Goal: Task Accomplishment & Management: Complete application form

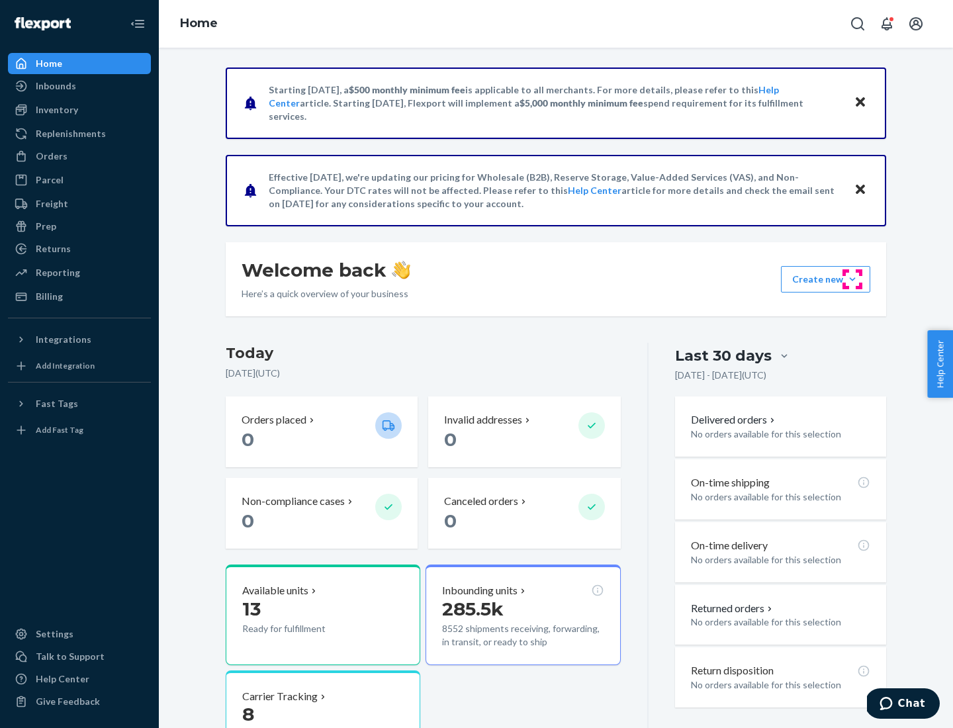
click at [853, 279] on button "Create new Create new inbound Create new order Create new product" at bounding box center [825, 279] width 89 height 26
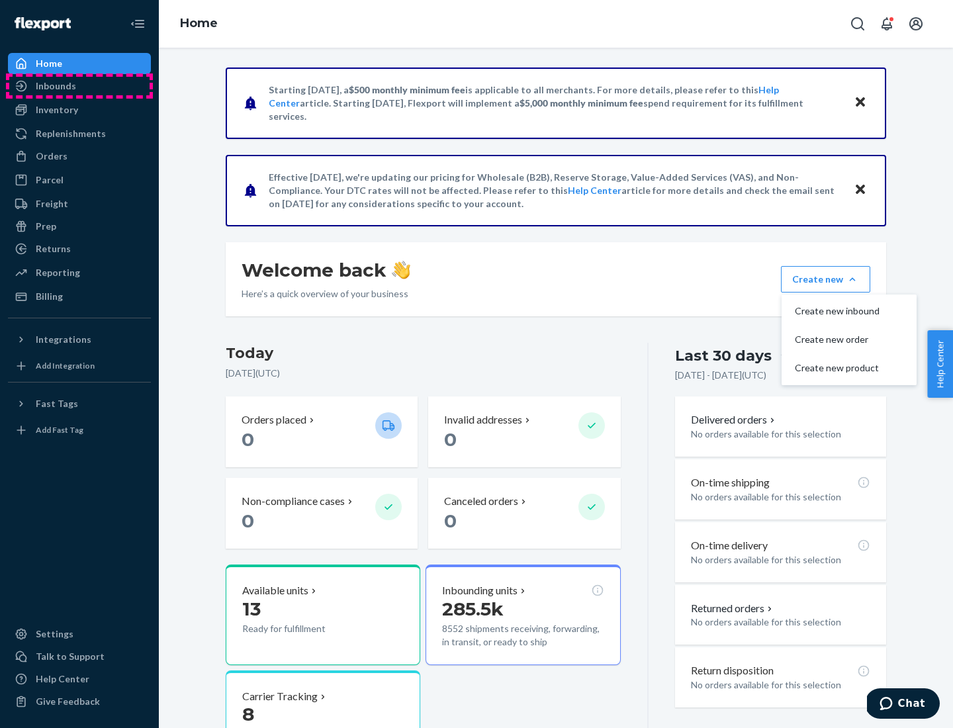
click at [79, 86] on div "Inbounds" at bounding box center [79, 86] width 140 height 19
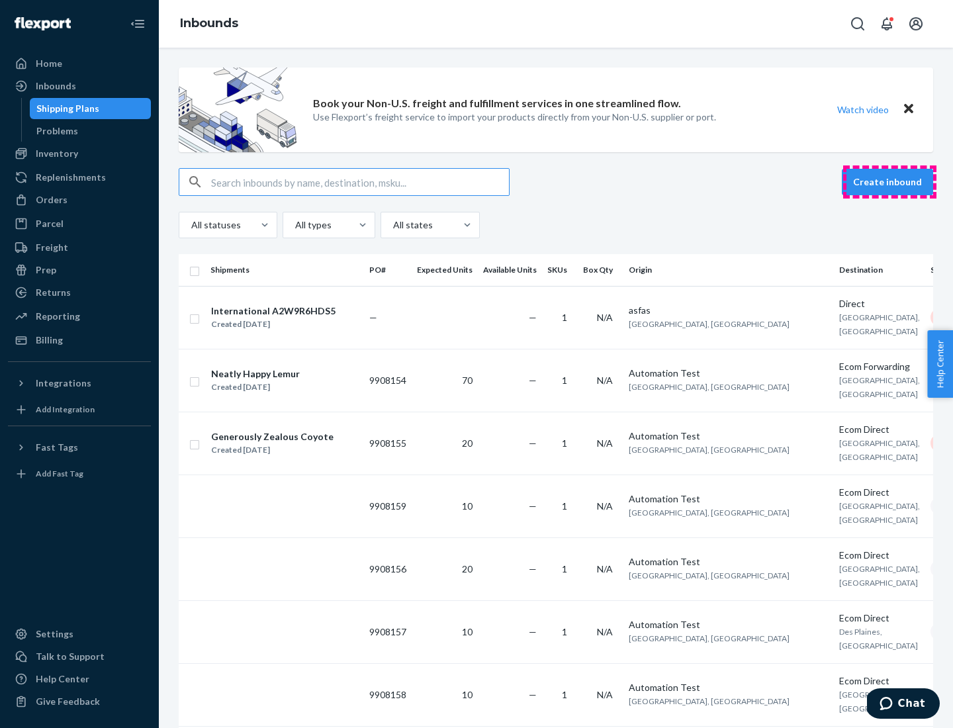
click at [890, 182] on button "Create inbound" at bounding box center [887, 182] width 91 height 26
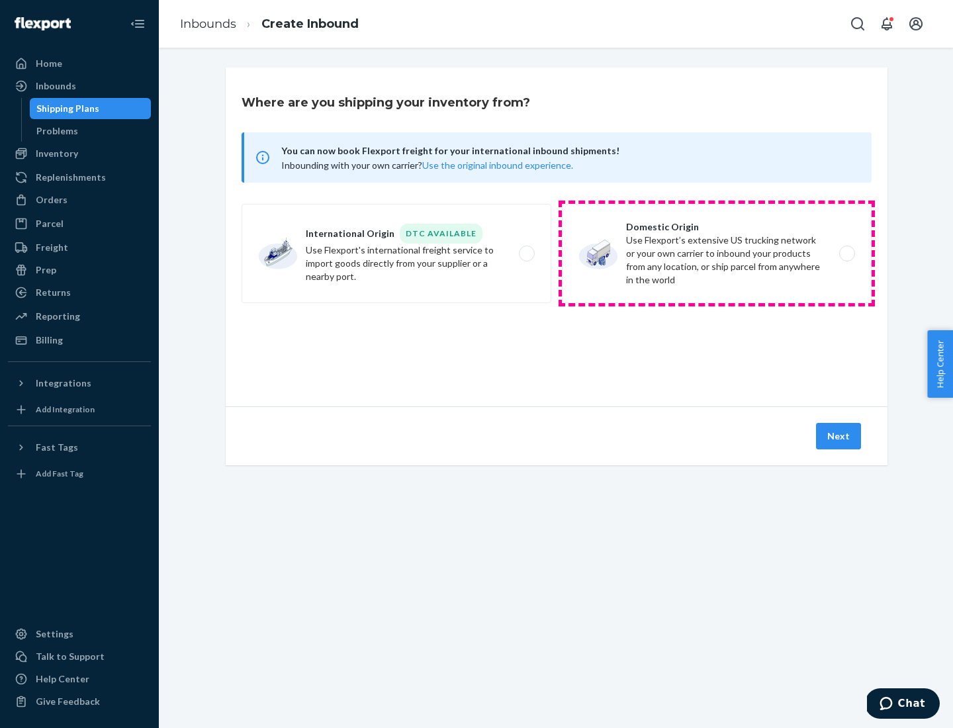
click at [717, 254] on label "Domestic Origin Use Flexport’s extensive US trucking network or your own carrie…" at bounding box center [717, 253] width 310 height 99
click at [847, 254] on input "Domestic Origin Use Flexport’s extensive US trucking network or your own carrie…" at bounding box center [851, 254] width 9 height 9
radio input "true"
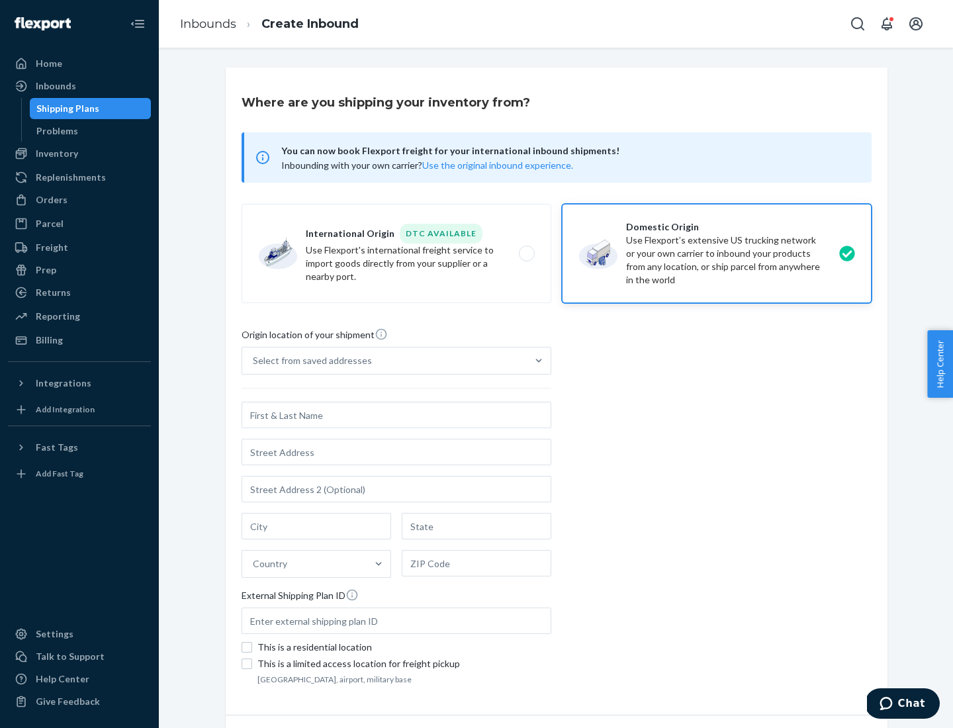
click at [309, 361] on div "Select from saved addresses" at bounding box center [312, 360] width 119 height 13
click at [254, 361] on input "Select from saved addresses" at bounding box center [253, 360] width 1 height 13
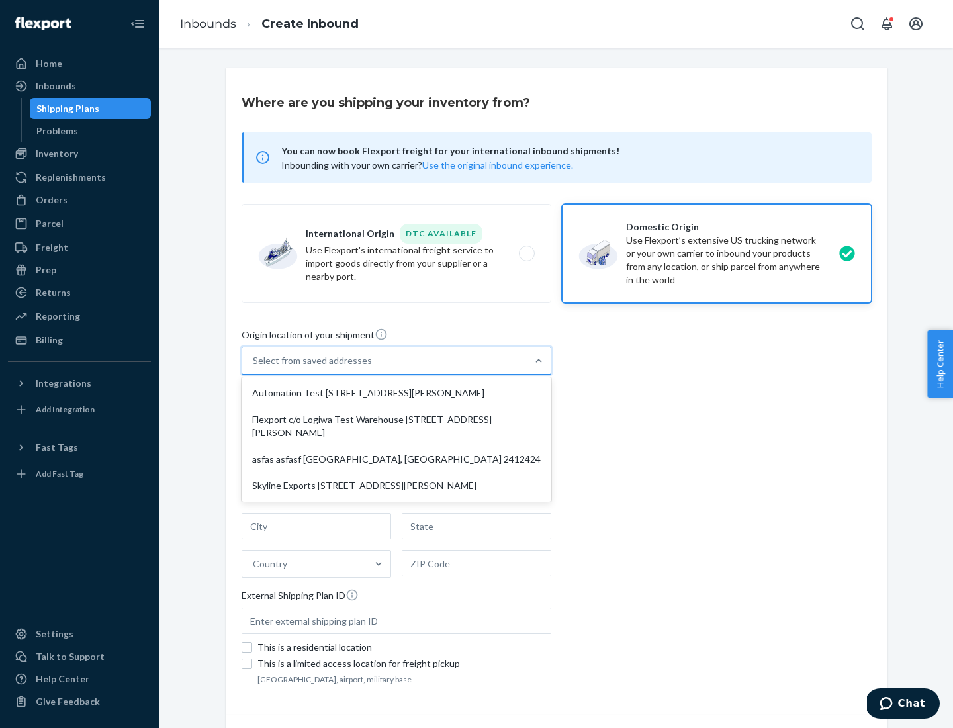
scroll to position [5, 0]
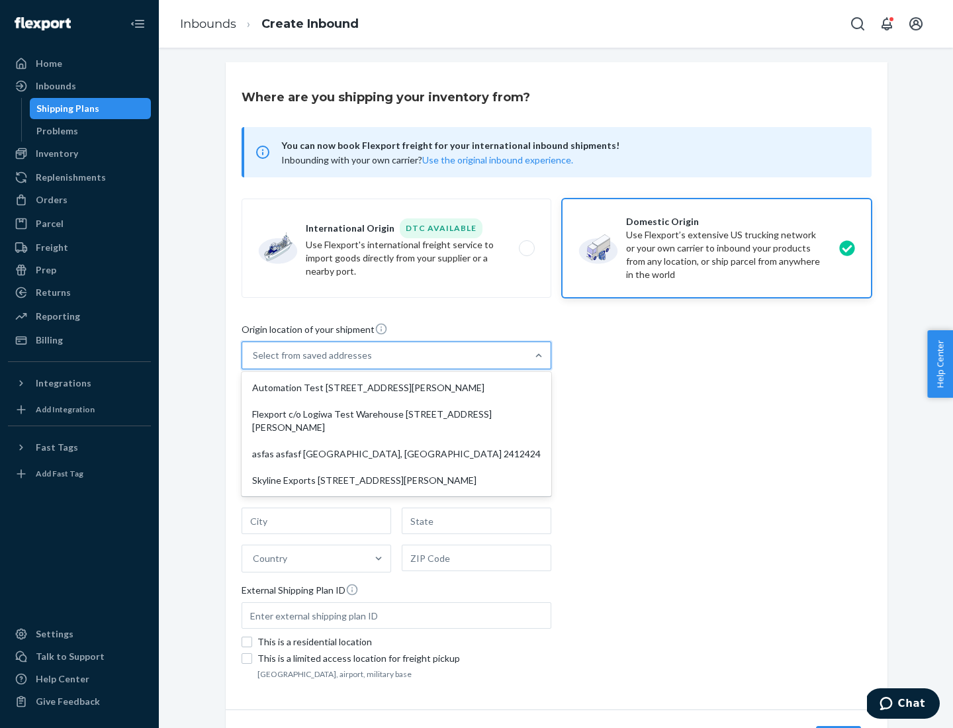
click at [397, 388] on div "Automation Test [STREET_ADDRESS][PERSON_NAME]" at bounding box center [396, 388] width 305 height 26
click at [254, 362] on input "option Automation Test [STREET_ADDRESS][PERSON_NAME] focused, 1 of 4. 4 results…" at bounding box center [253, 355] width 1 height 13
type input "Automation Test"
type input "9th Floor"
type input "[GEOGRAPHIC_DATA]"
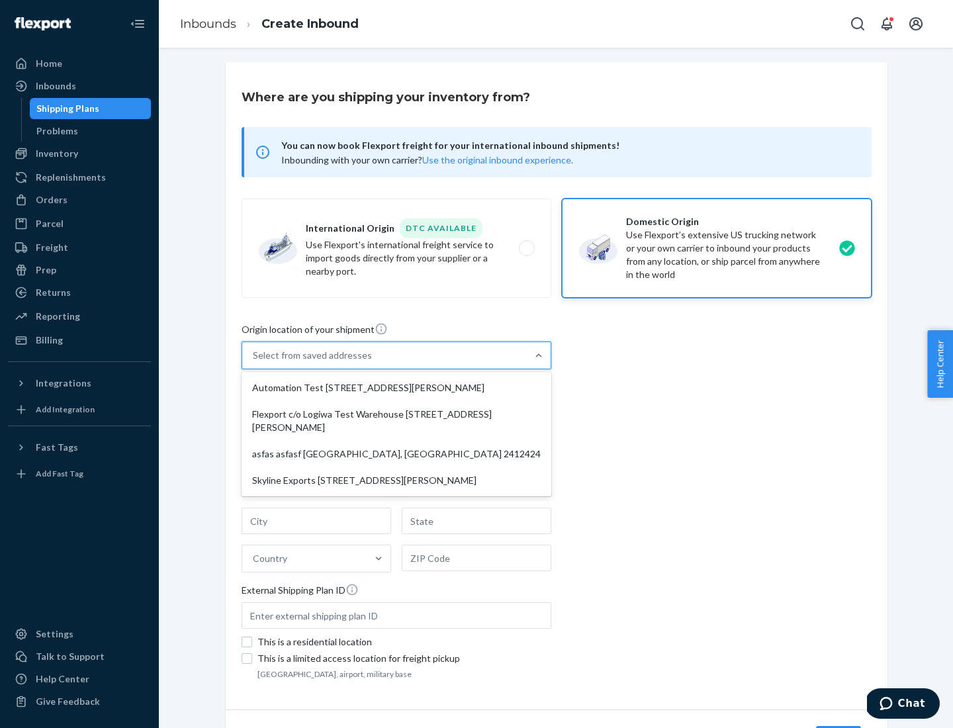
type input "CA"
type input "94104"
type input "[STREET_ADDRESS][PERSON_NAME]"
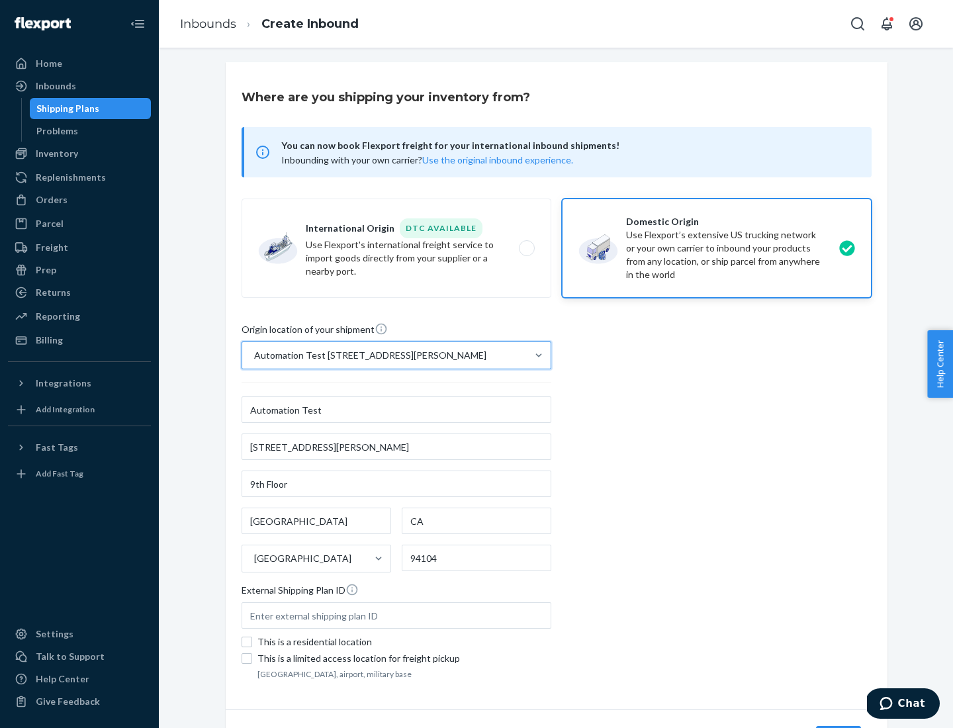
scroll to position [77, 0]
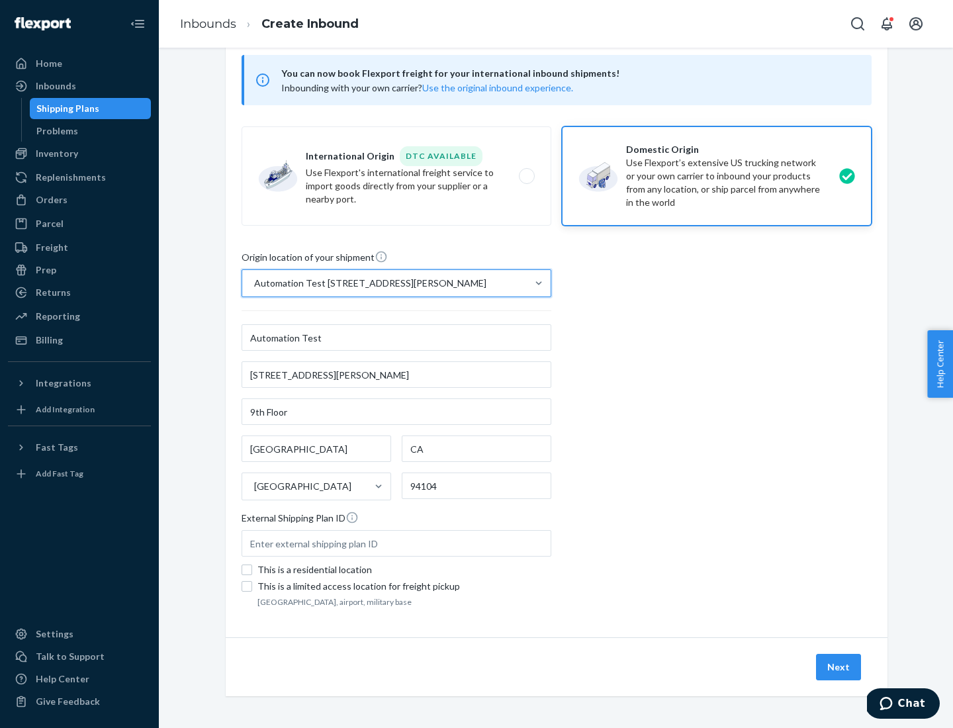
click at [840, 667] on button "Next" at bounding box center [838, 667] width 45 height 26
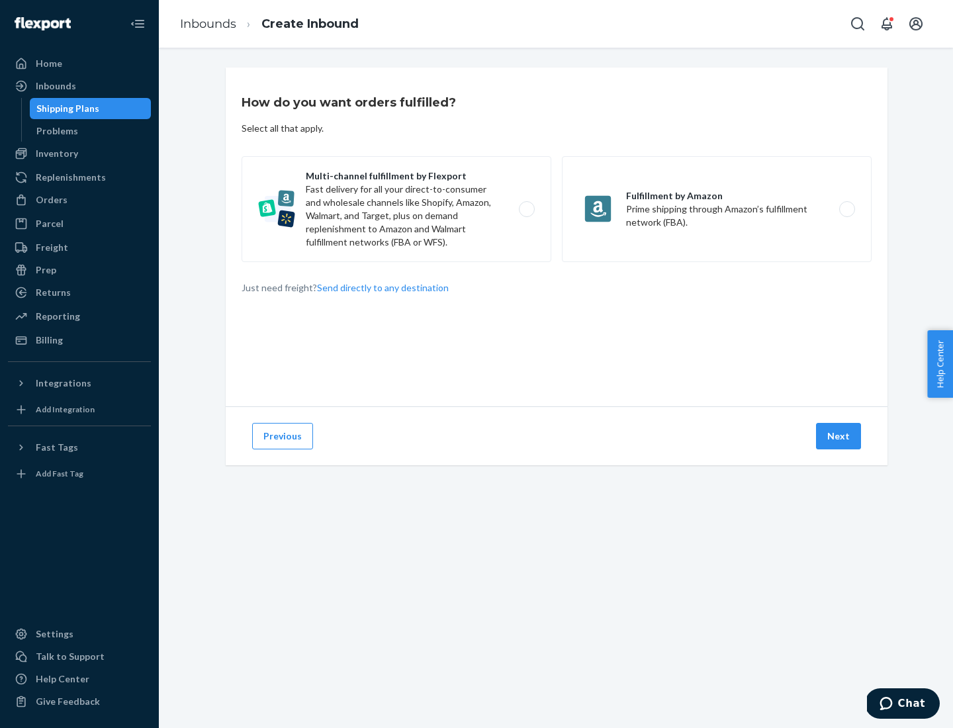
click at [397, 209] on label "Multi-channel fulfillment by Flexport Fast delivery for all your direct-to-cons…" at bounding box center [397, 209] width 310 height 106
click at [526, 209] on input "Multi-channel fulfillment by Flexport Fast delivery for all your direct-to-cons…" at bounding box center [530, 209] width 9 height 9
radio input "true"
click at [840, 436] on button "Next" at bounding box center [838, 436] width 45 height 26
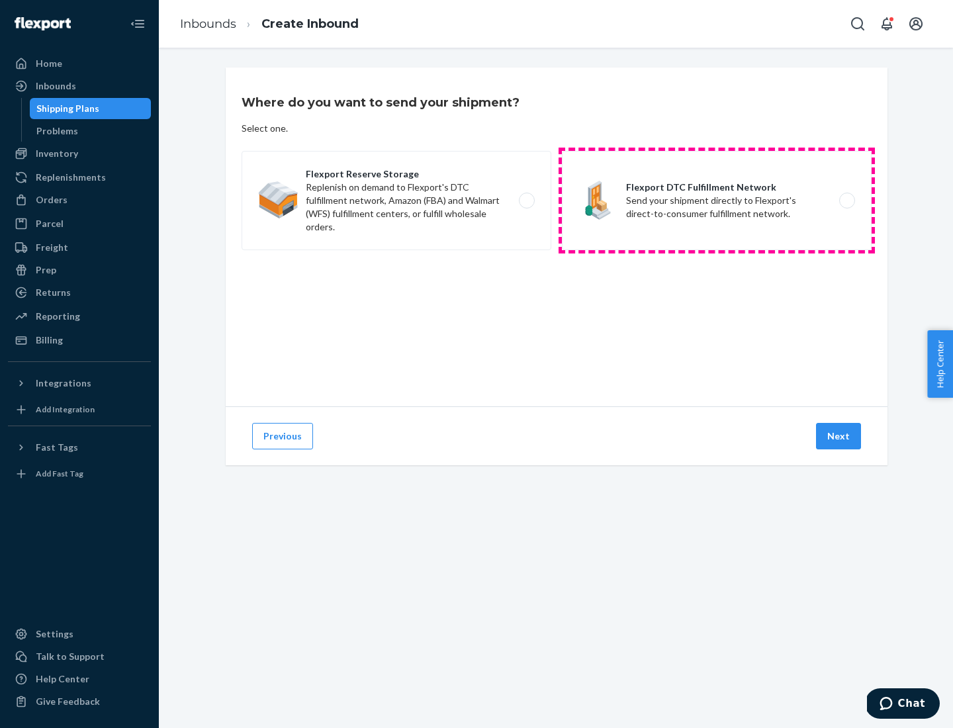
click at [717, 201] on label "Flexport DTC Fulfillment Network Send your shipment directly to Flexport's dire…" at bounding box center [717, 200] width 310 height 99
click at [847, 201] on input "Flexport DTC Fulfillment Network Send your shipment directly to Flexport's dire…" at bounding box center [851, 201] width 9 height 9
radio input "true"
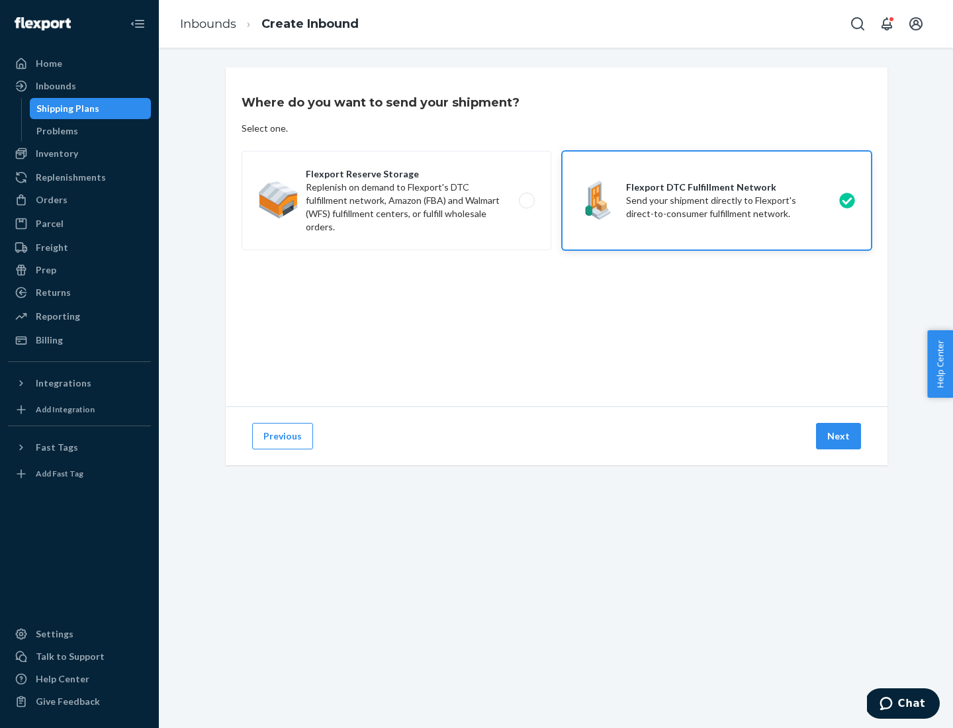
click at [840, 436] on button "Next" at bounding box center [838, 436] width 45 height 26
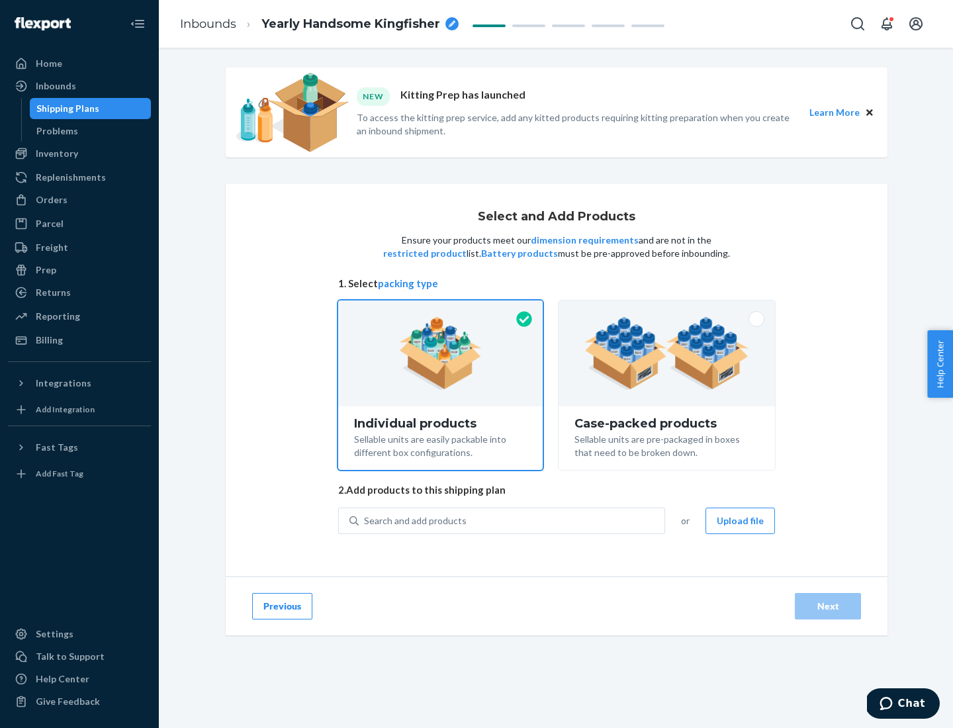
click at [667, 354] on img at bounding box center [667, 353] width 165 height 73
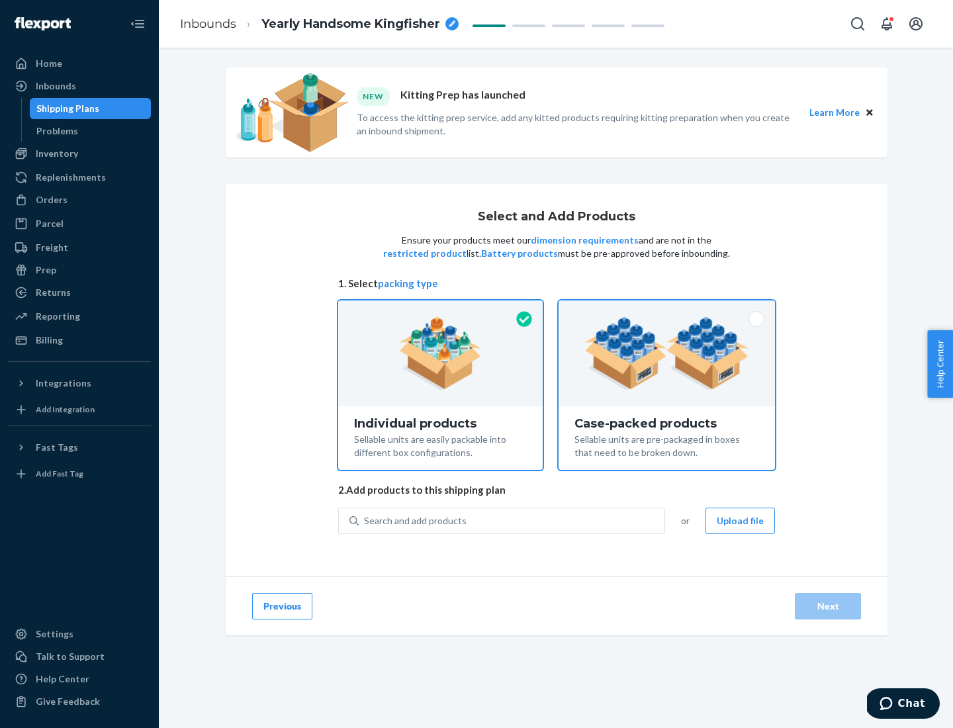
click at [667, 309] on input "Case-packed products Sellable units are pre-packaged in boxes that need to be b…" at bounding box center [667, 305] width 9 height 9
radio input "true"
radio input "false"
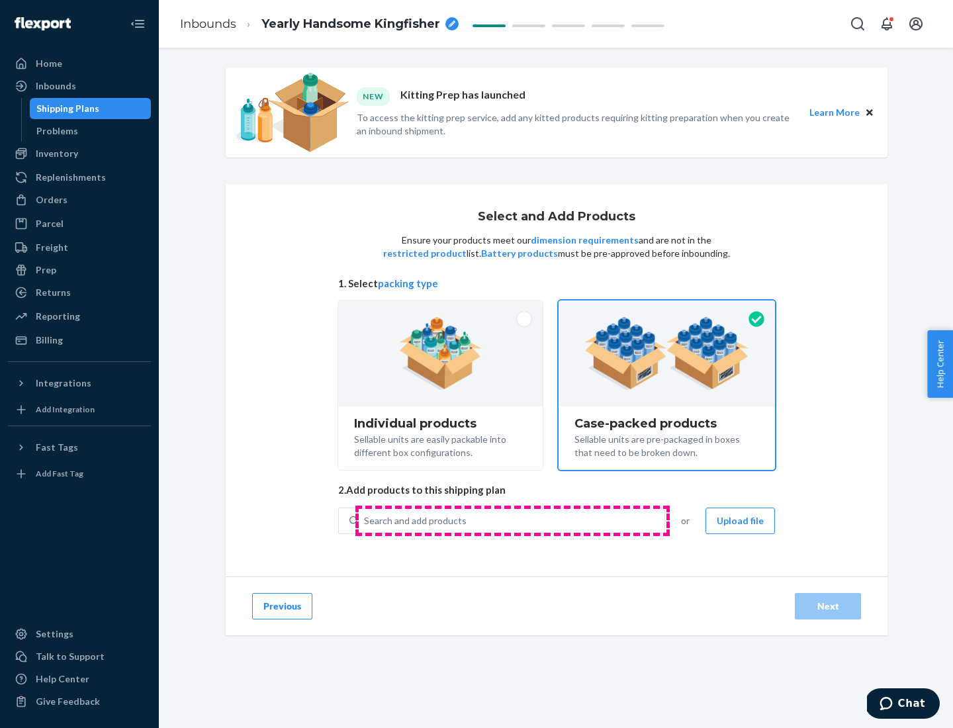
click at [512, 520] on div "Search and add products" at bounding box center [512, 521] width 306 height 24
click at [365, 520] on input "Search and add products" at bounding box center [364, 520] width 1 height 13
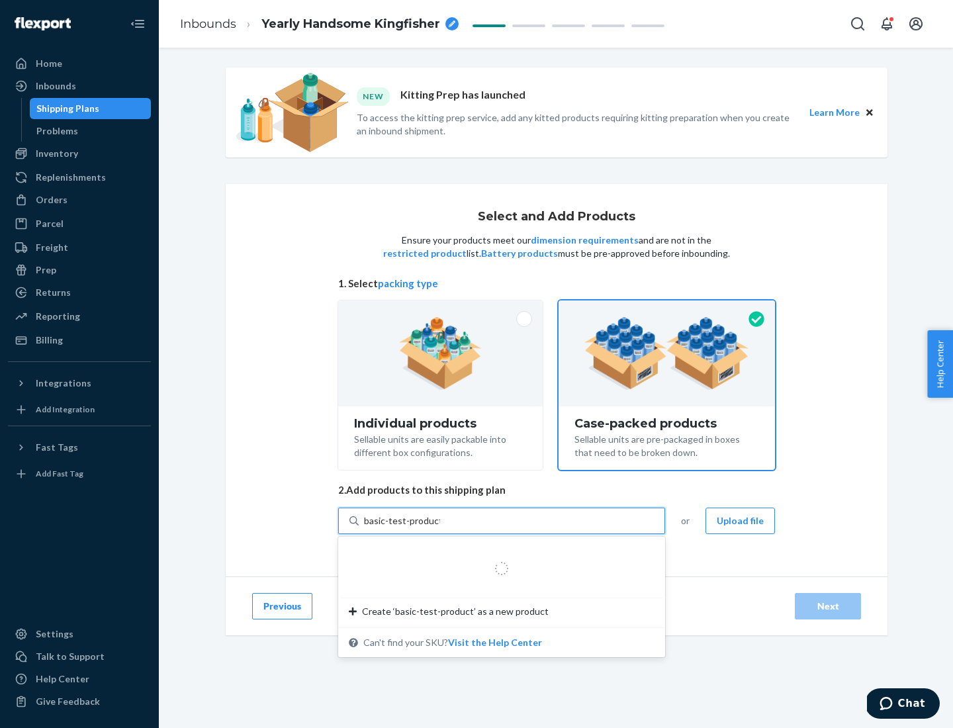
type input "basic-test-product-1"
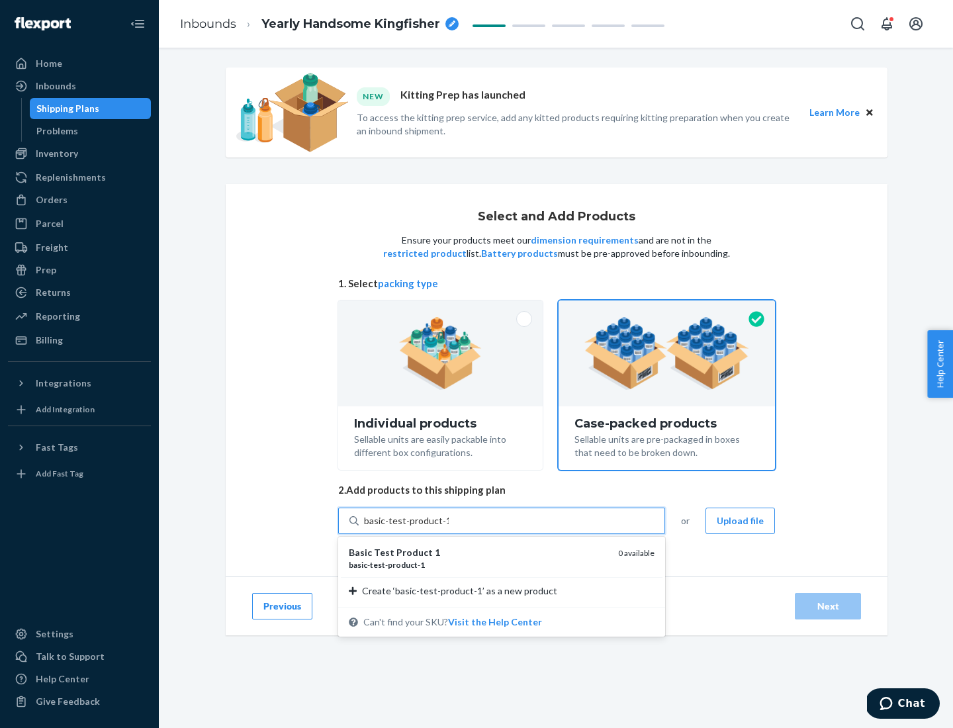
click at [479, 565] on div "basic - test - product - 1" at bounding box center [478, 564] width 259 height 11
click at [449, 528] on input "basic-test-product-1" at bounding box center [406, 520] width 85 height 13
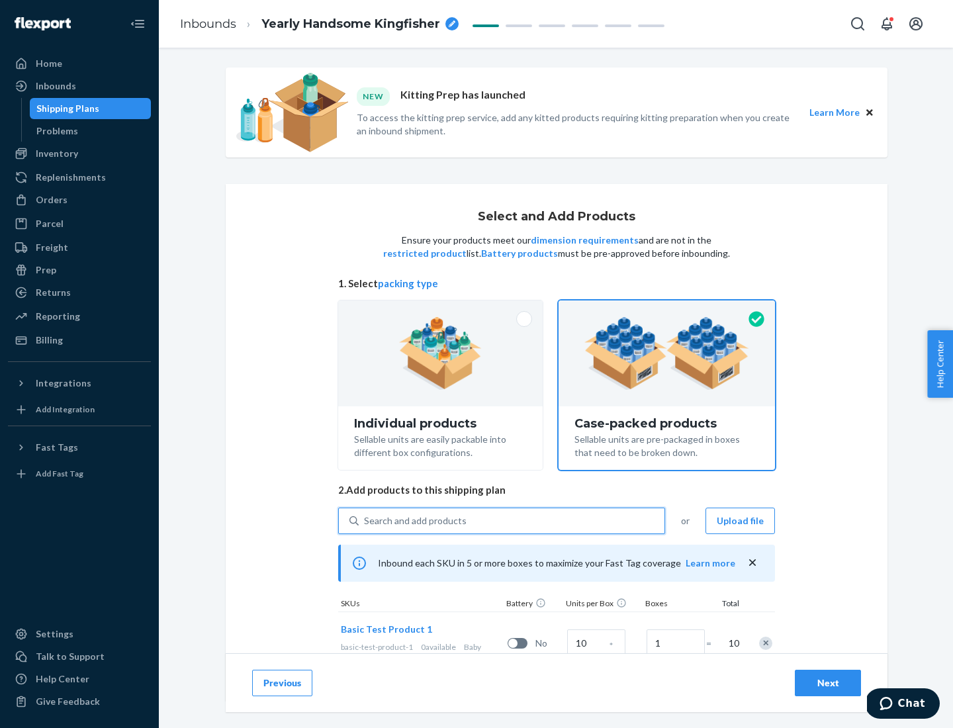
scroll to position [48, 0]
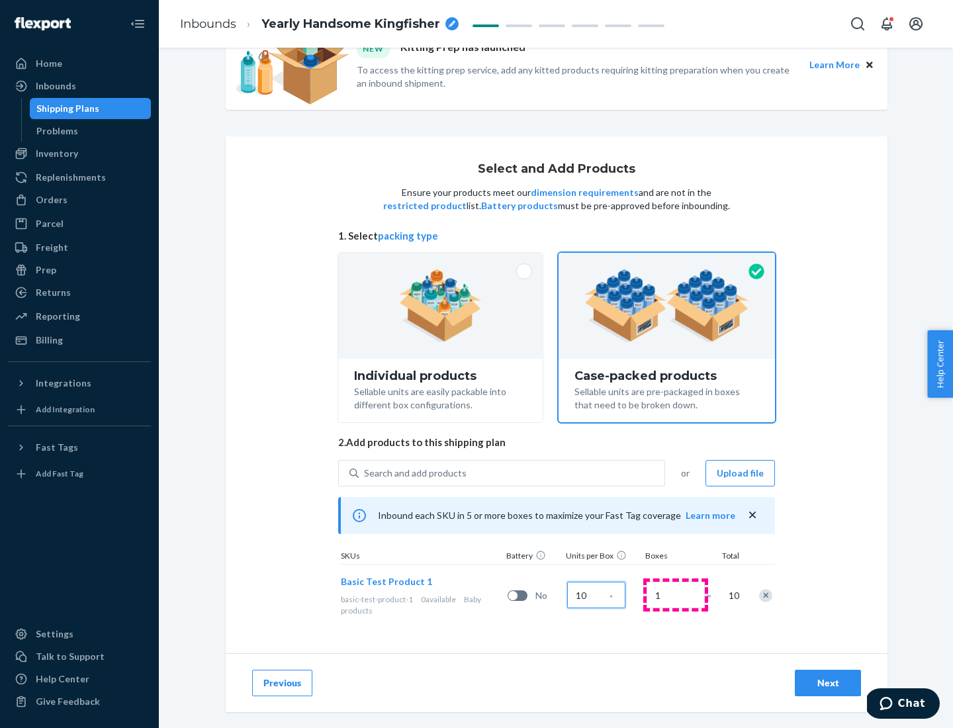
type input "10"
type input "7"
click at [828, 683] on div "Next" at bounding box center [828, 683] width 44 height 13
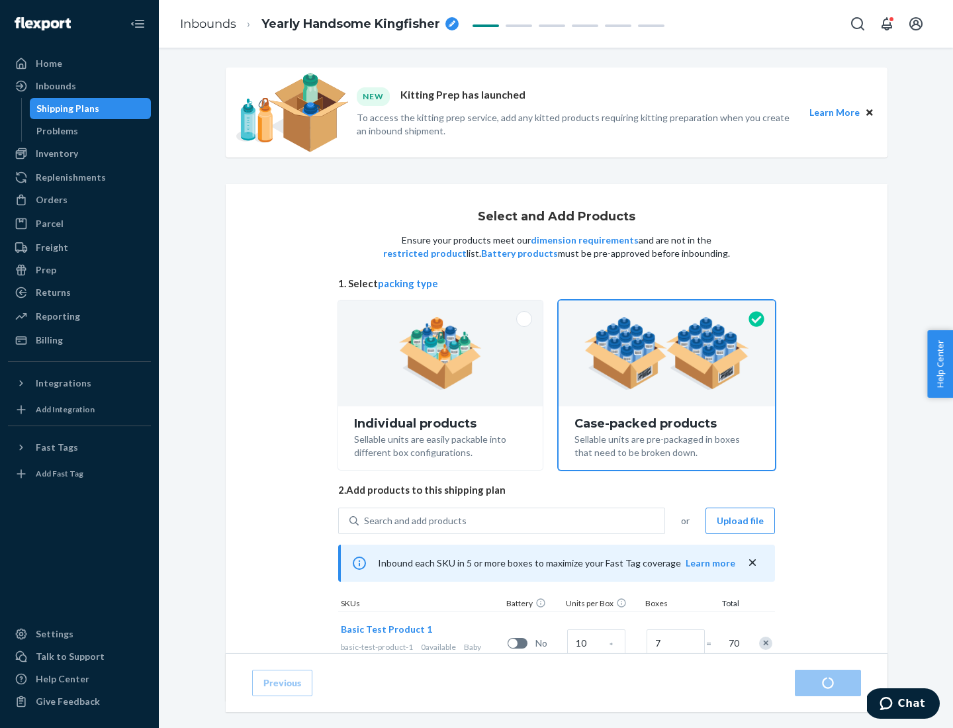
radio input "true"
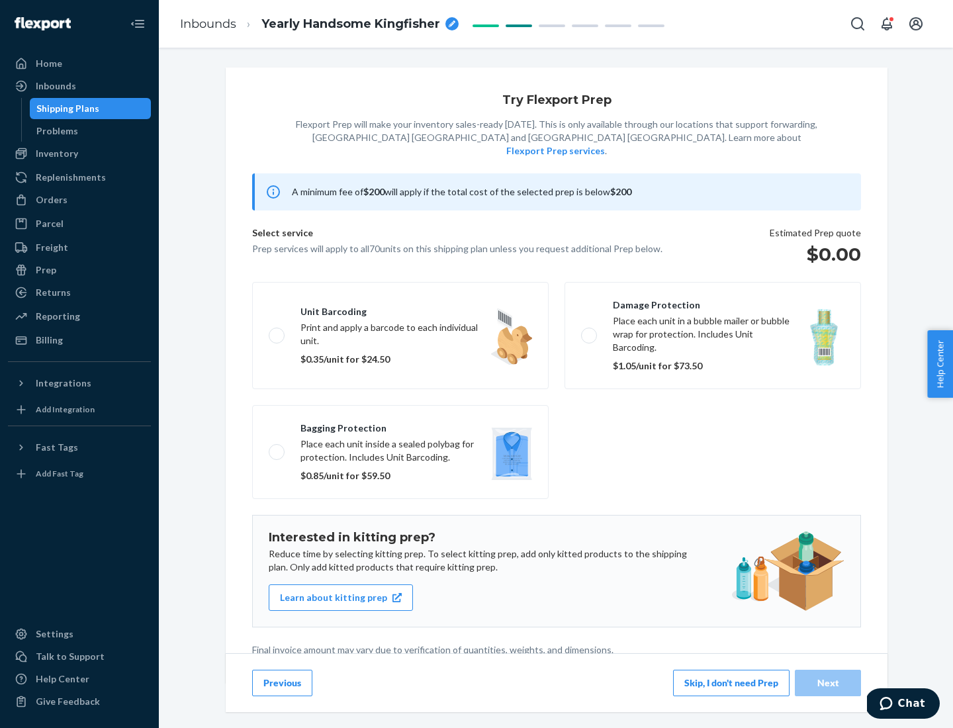
scroll to position [3, 0]
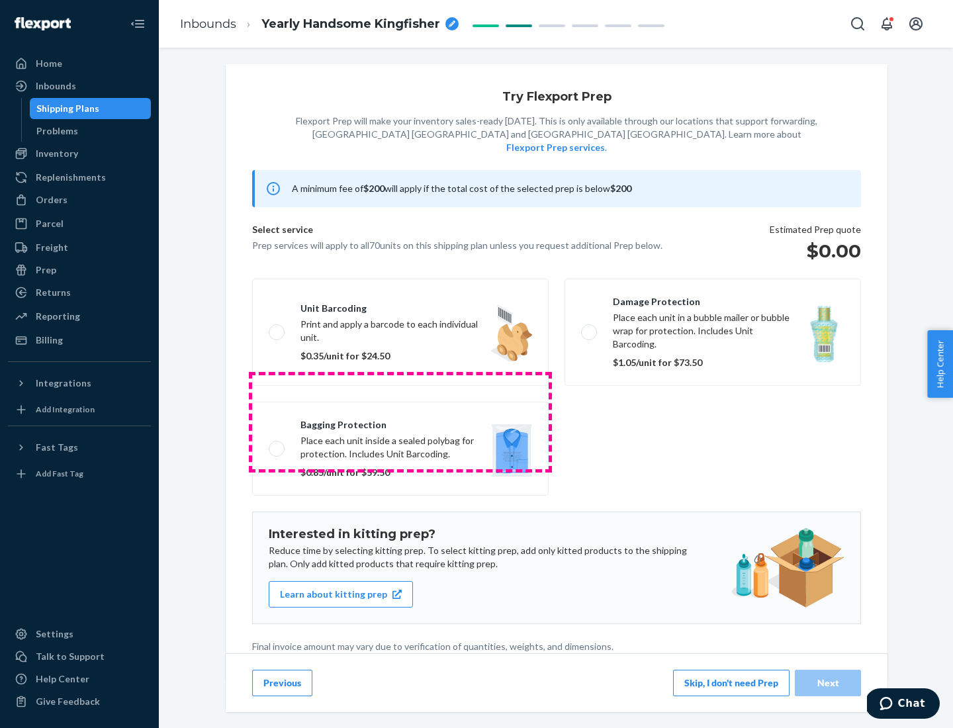
click at [401, 422] on label "Bagging protection Place each unit inside a sealed polybag for protection. Incl…" at bounding box center [400, 449] width 297 height 94
click at [277, 444] on input "Bagging protection Place each unit inside a sealed polybag for protection. Incl…" at bounding box center [273, 448] width 9 height 9
checkbox input "true"
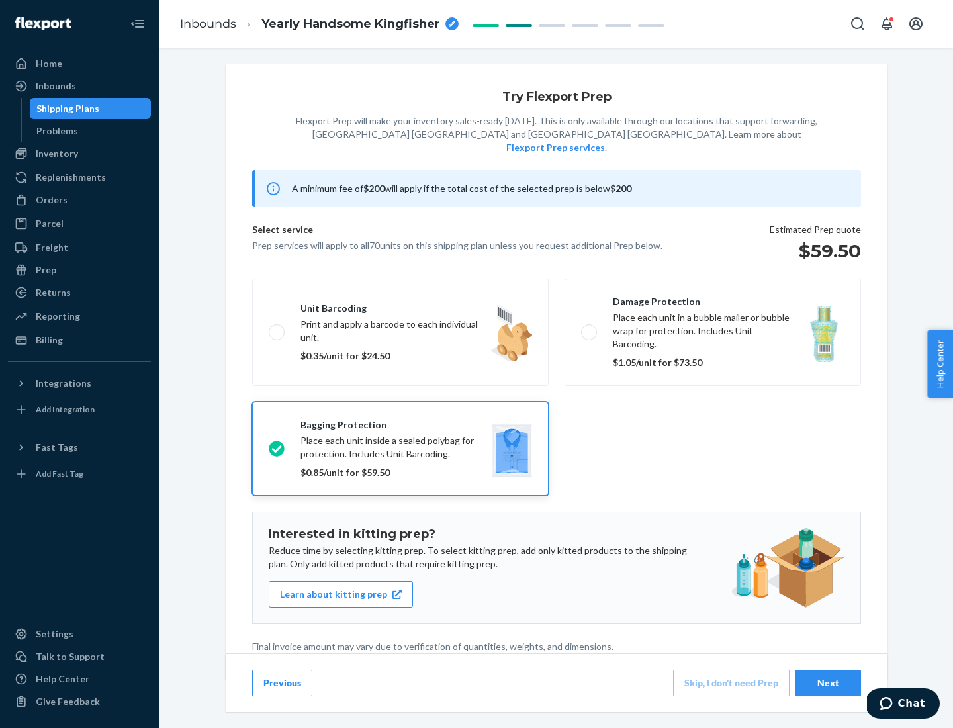
click at [828, 683] on div "Next" at bounding box center [828, 683] width 44 height 13
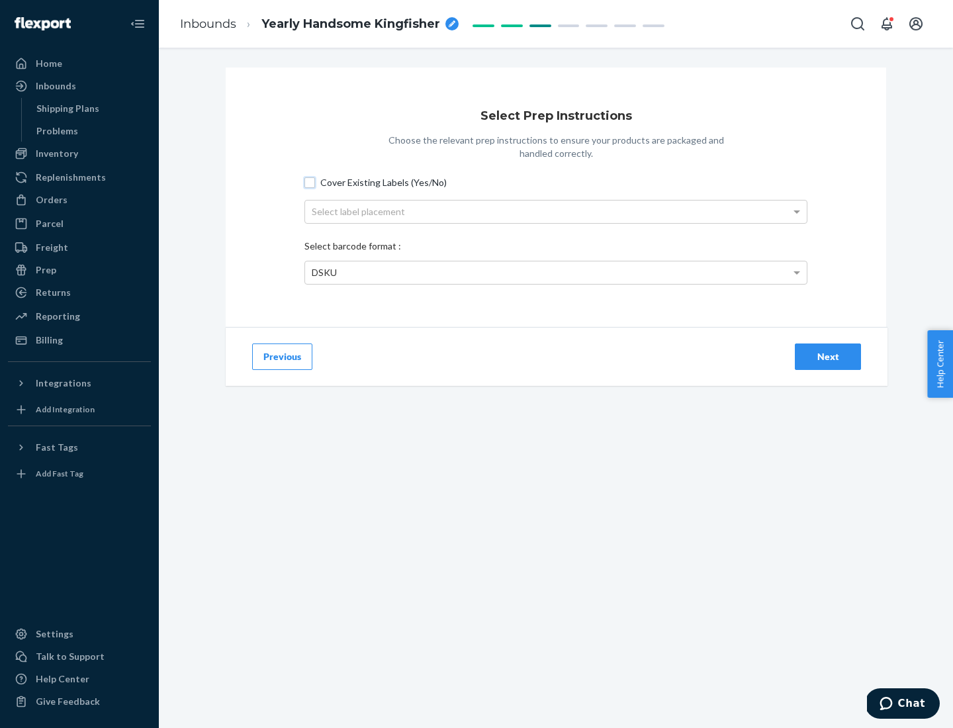
click at [310, 182] on input "Cover Existing Labels (Yes/No)" at bounding box center [310, 182] width 11 height 11
checkbox input "true"
click at [556, 211] on div "Select label placement" at bounding box center [556, 212] width 502 height 23
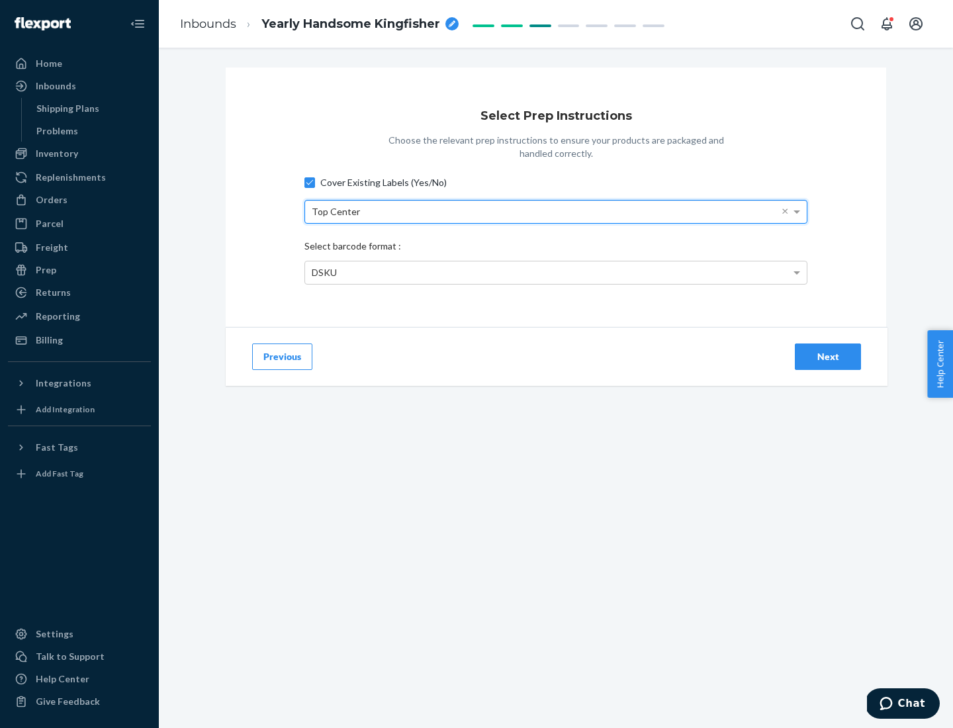
click at [556, 272] on div "DSKU" at bounding box center [556, 273] width 502 height 23
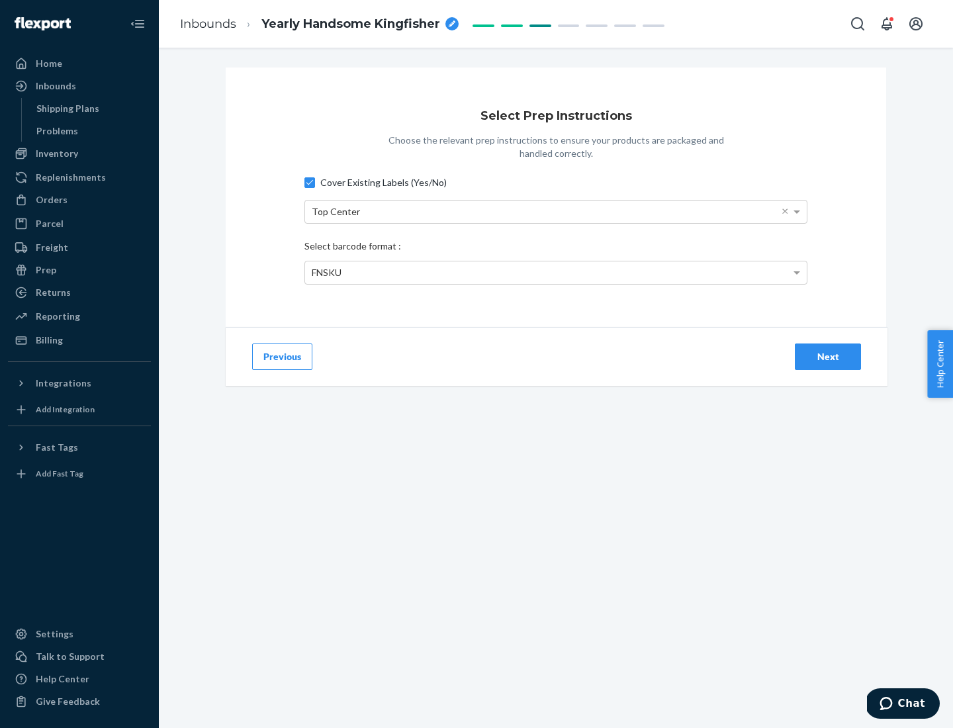
click at [828, 356] on div "Next" at bounding box center [828, 356] width 44 height 13
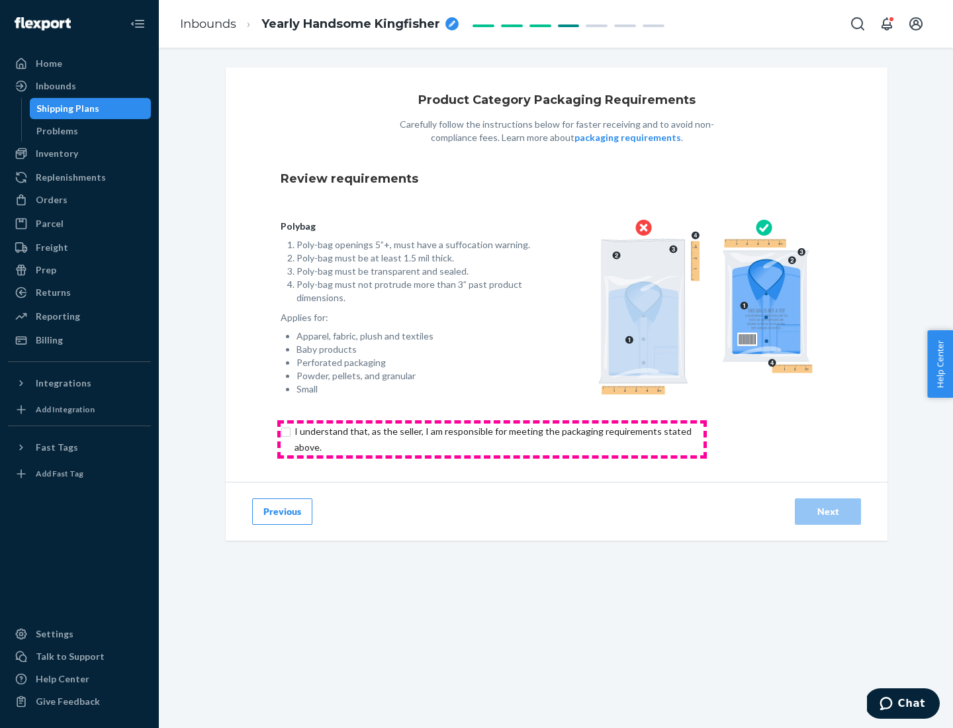
click at [492, 439] on input "checkbox" at bounding box center [501, 440] width 440 height 32
checkbox input "true"
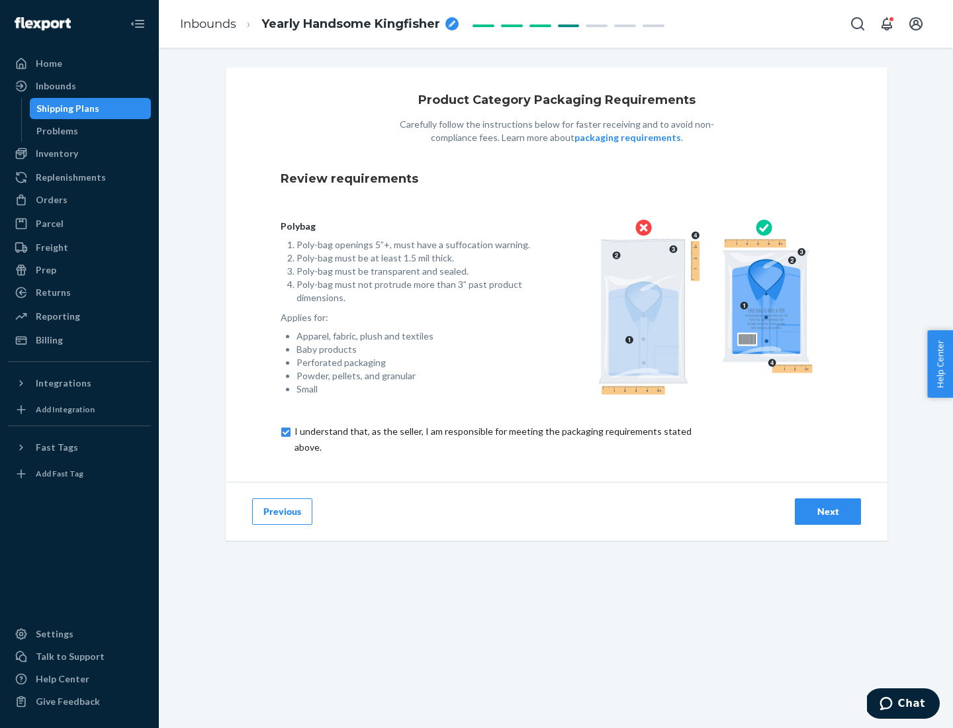
click at [828, 511] on div "Next" at bounding box center [828, 511] width 44 height 13
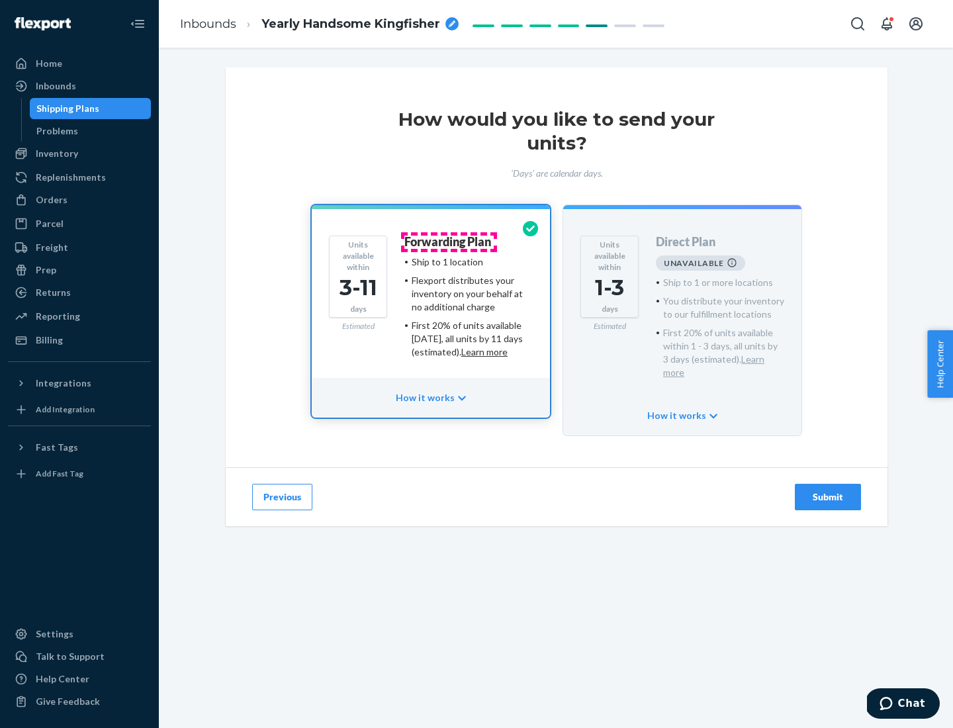
click at [449, 242] on h4 "Forwarding Plan" at bounding box center [448, 242] width 87 height 13
click at [828, 491] on div "Submit" at bounding box center [828, 497] width 44 height 13
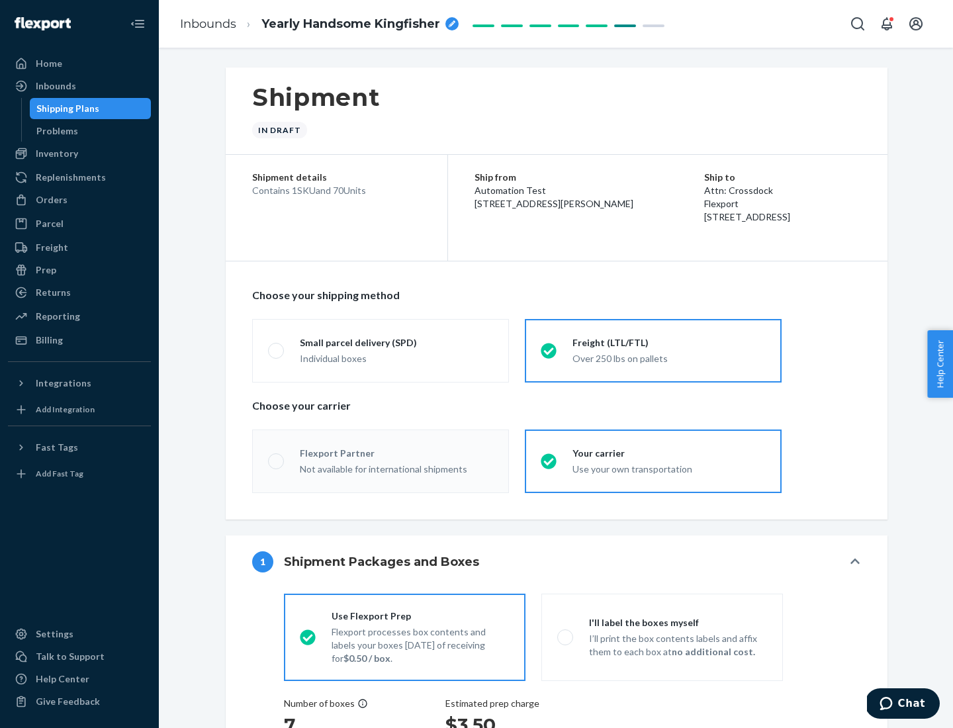
radio input "true"
radio input "false"
radio input "true"
radio input "false"
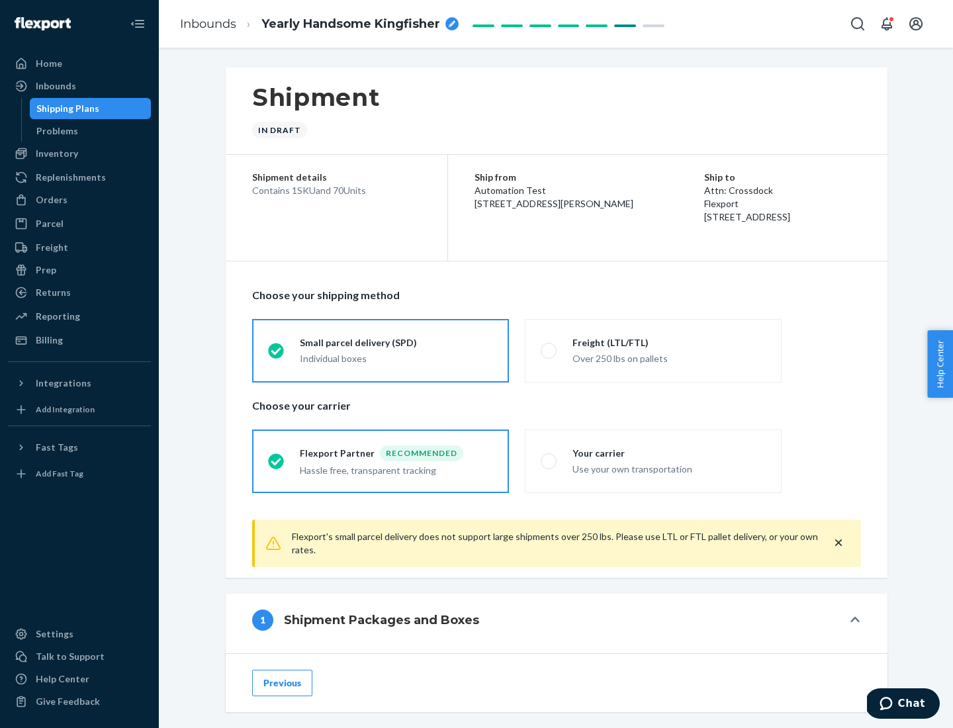
click at [653, 350] on div "Over 250 lbs on pallets" at bounding box center [669, 358] width 193 height 16
click at [550, 350] on input "Freight (LTL/FTL) Over 250 lbs on pallets" at bounding box center [545, 350] width 9 height 9
radio input "true"
radio input "false"
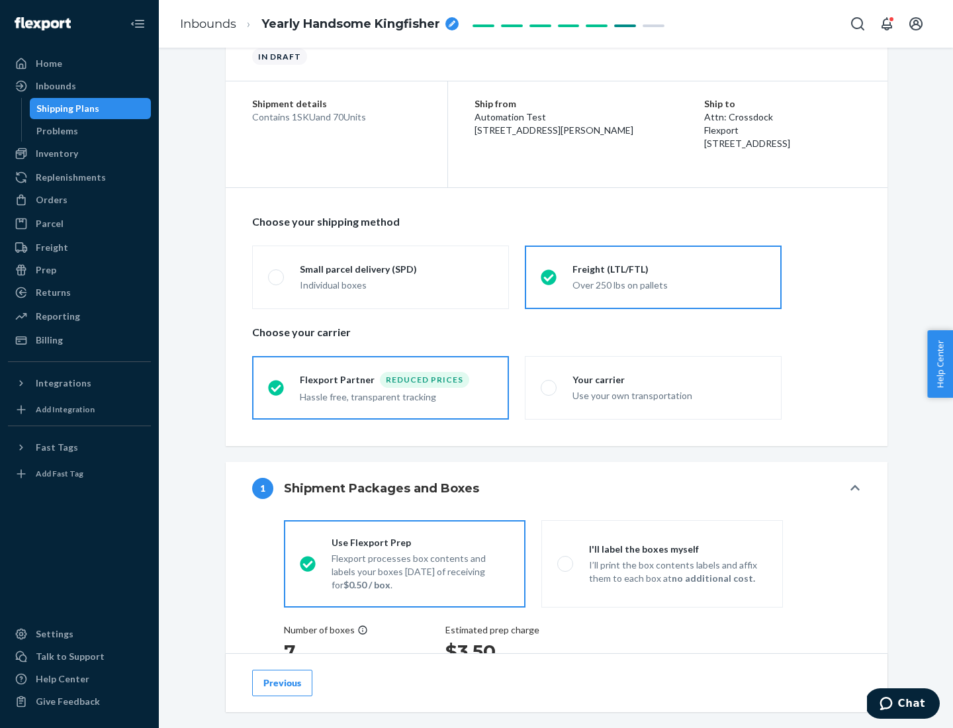
click at [653, 387] on div "Use your own transportation" at bounding box center [669, 395] width 193 height 16
click at [550, 387] on input "Your carrier Use your own transportation" at bounding box center [545, 387] width 9 height 9
radio input "true"
radio input "false"
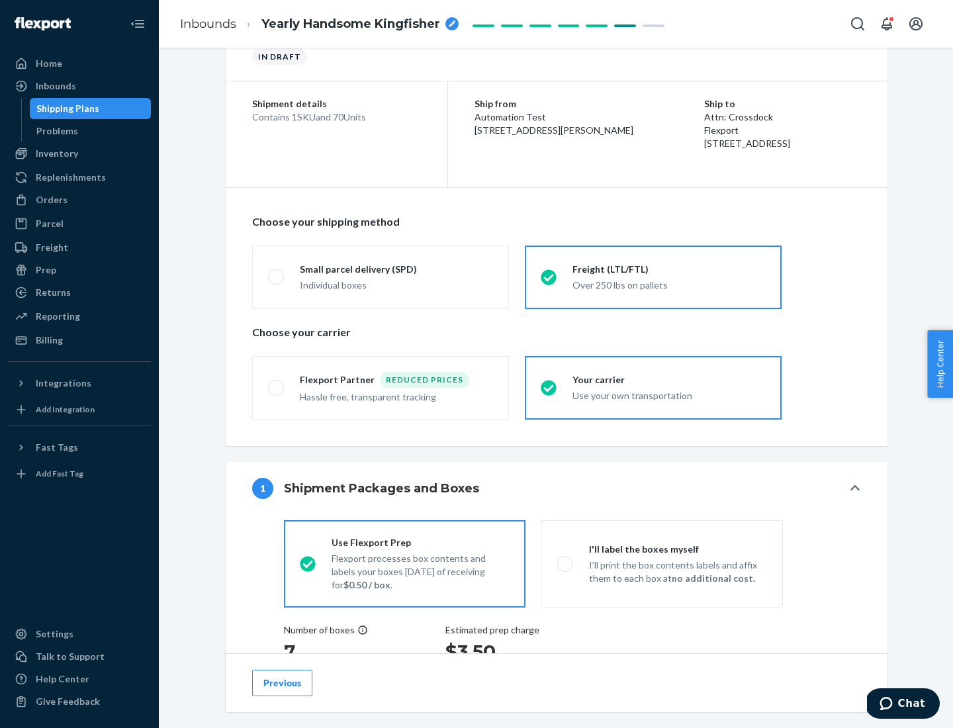
scroll to position [250, 0]
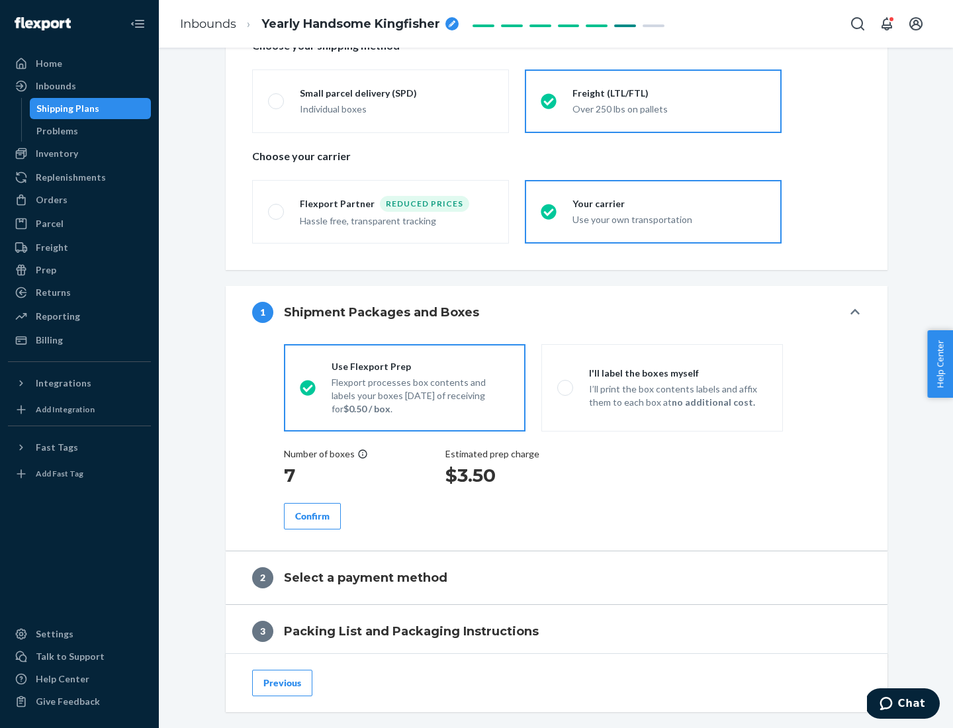
click at [662, 387] on p "I’ll print the box contents labels and affix them to each box at no additional …" at bounding box center [678, 396] width 178 height 26
click at [566, 387] on input "I'll label the boxes myself I’ll print the box contents labels and affix them t…" at bounding box center [561, 387] width 9 height 9
radio input "true"
radio input "false"
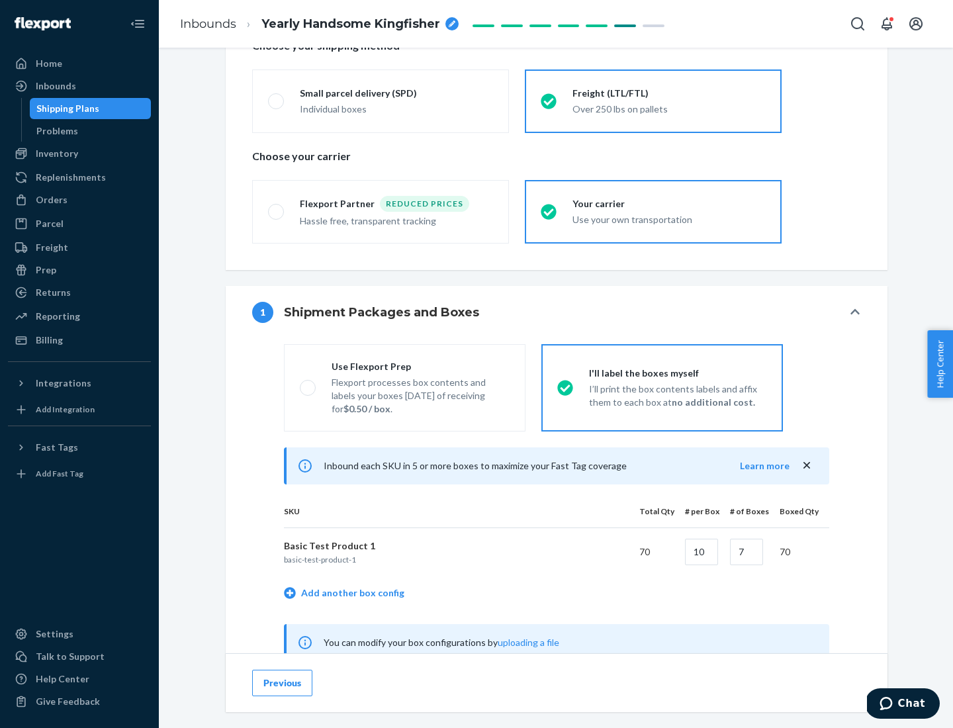
scroll to position [414, 0]
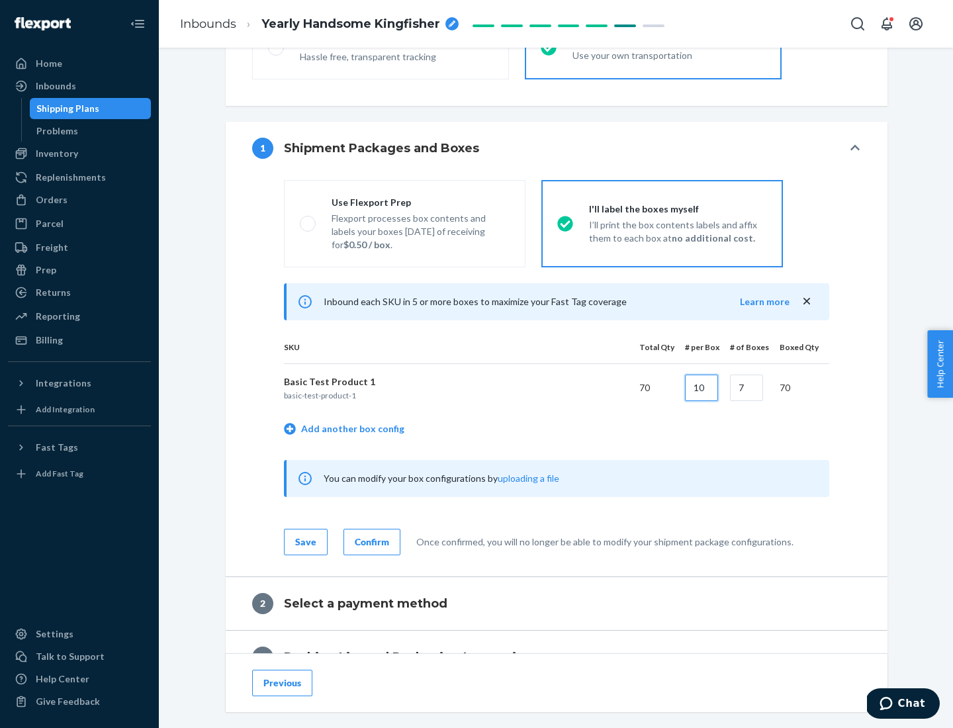
type input "10"
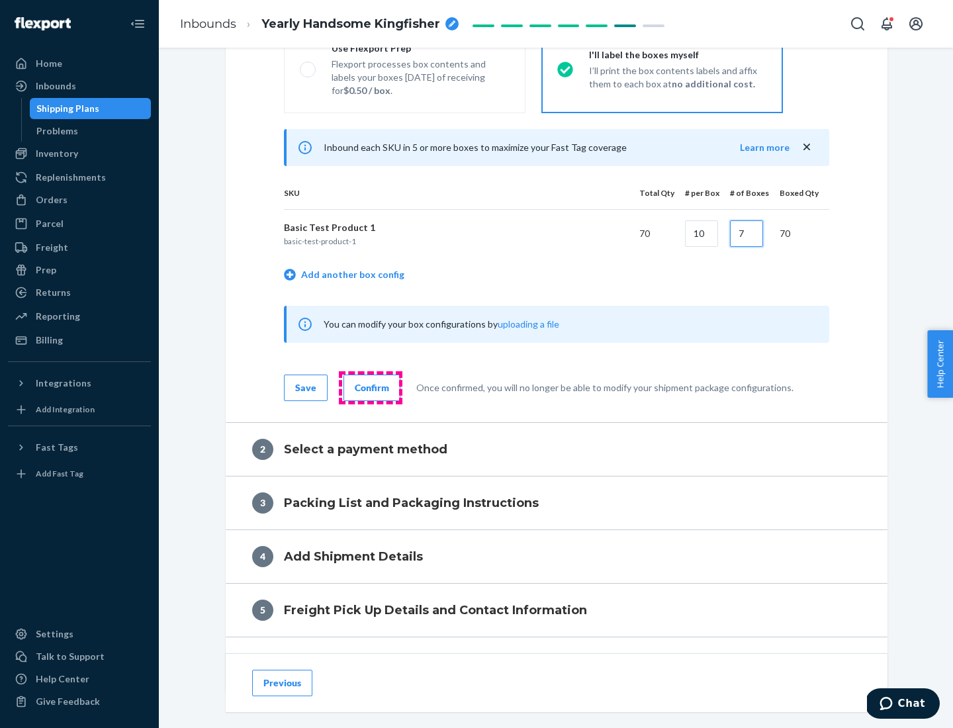
type input "7"
click at [370, 387] on div "Confirm" at bounding box center [372, 387] width 34 height 13
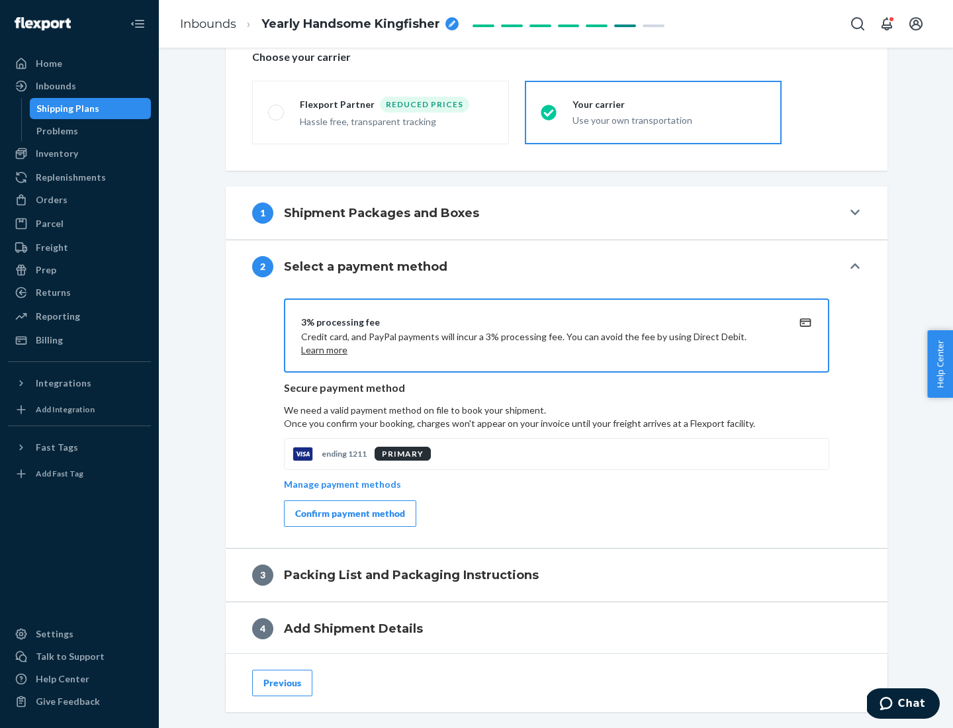
scroll to position [475, 0]
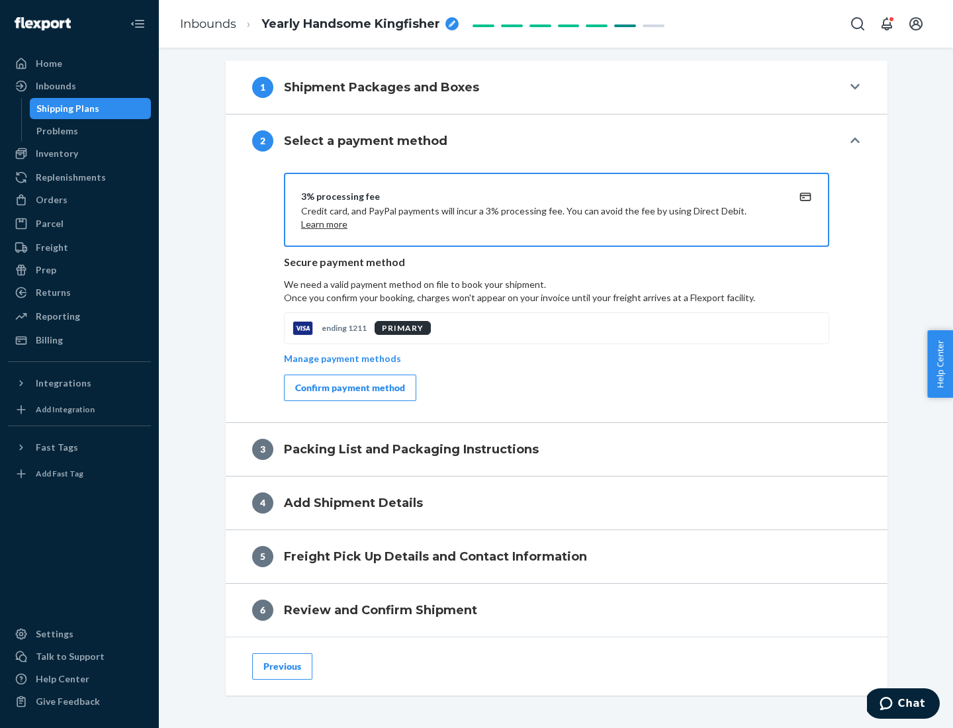
click at [349, 388] on div "Confirm payment method" at bounding box center [350, 387] width 110 height 13
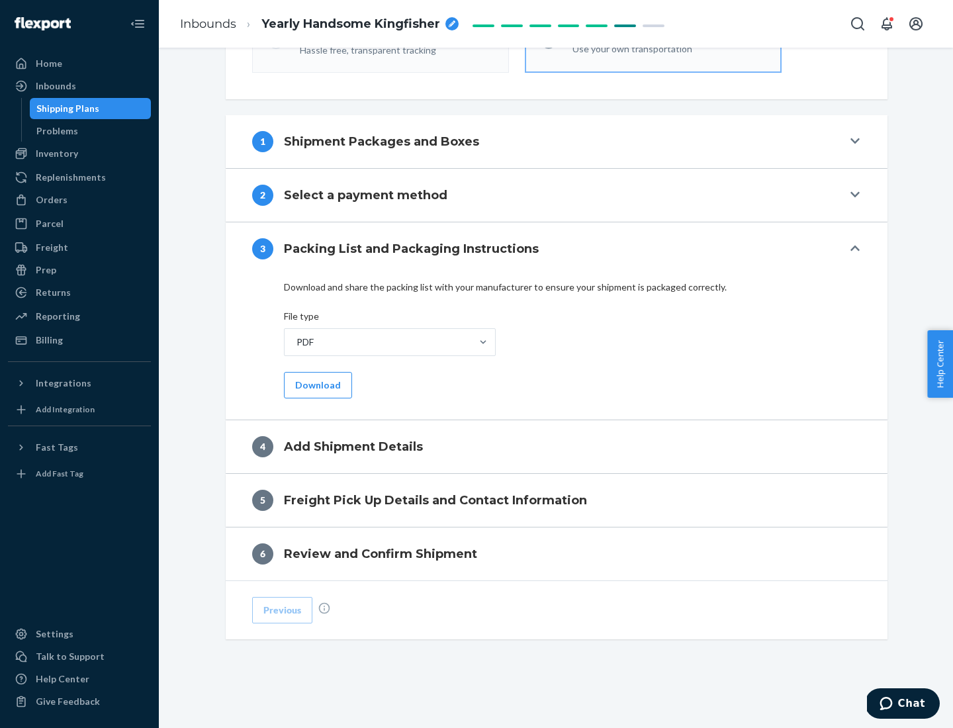
scroll to position [418, 0]
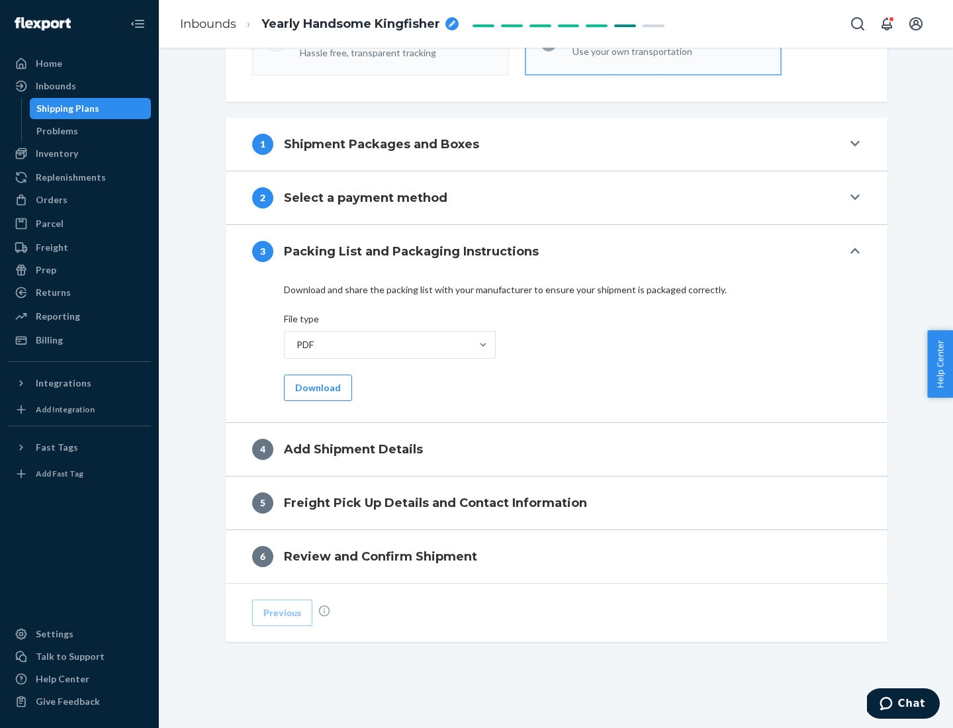
click at [316, 387] on button "Download" at bounding box center [318, 388] width 68 height 26
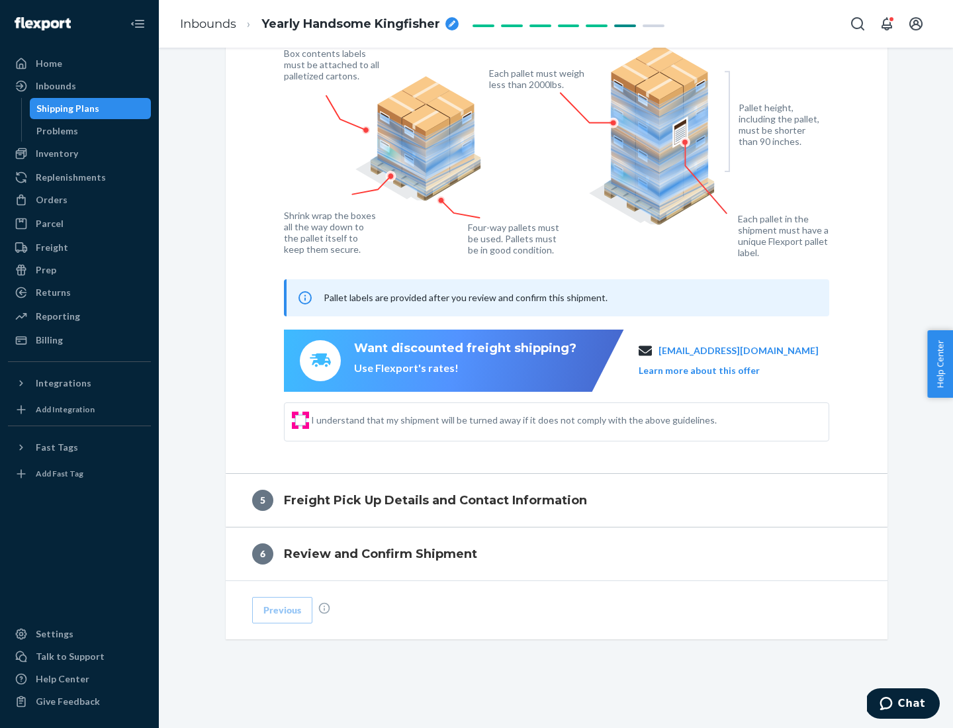
click at [301, 420] on input "I understand that my shipment will be turned away if it does not comply with th…" at bounding box center [300, 420] width 11 height 11
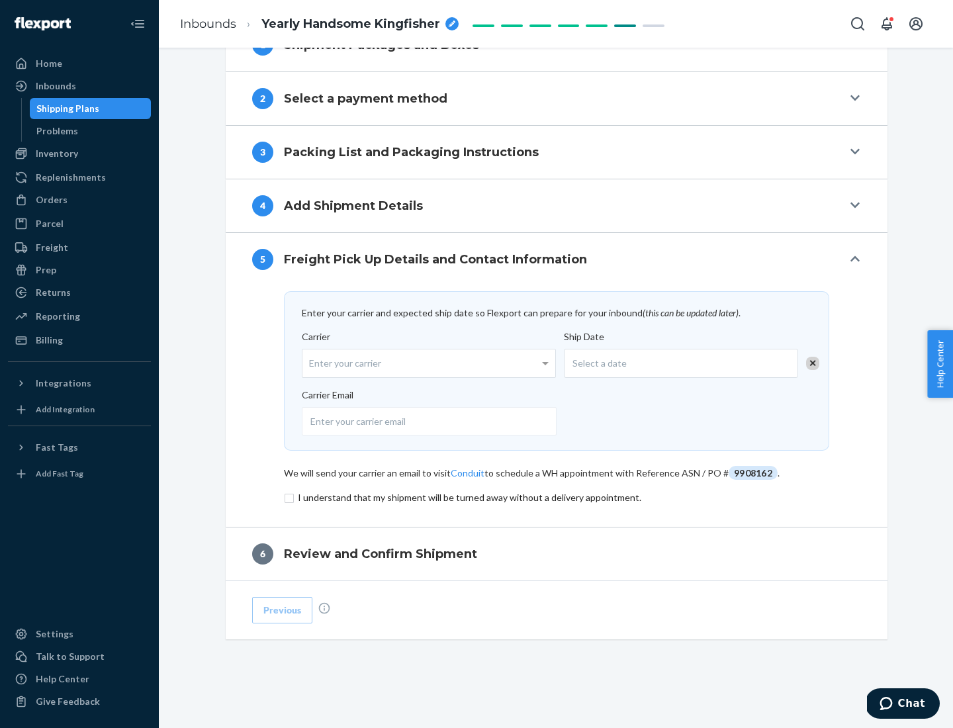
scroll to position [517, 0]
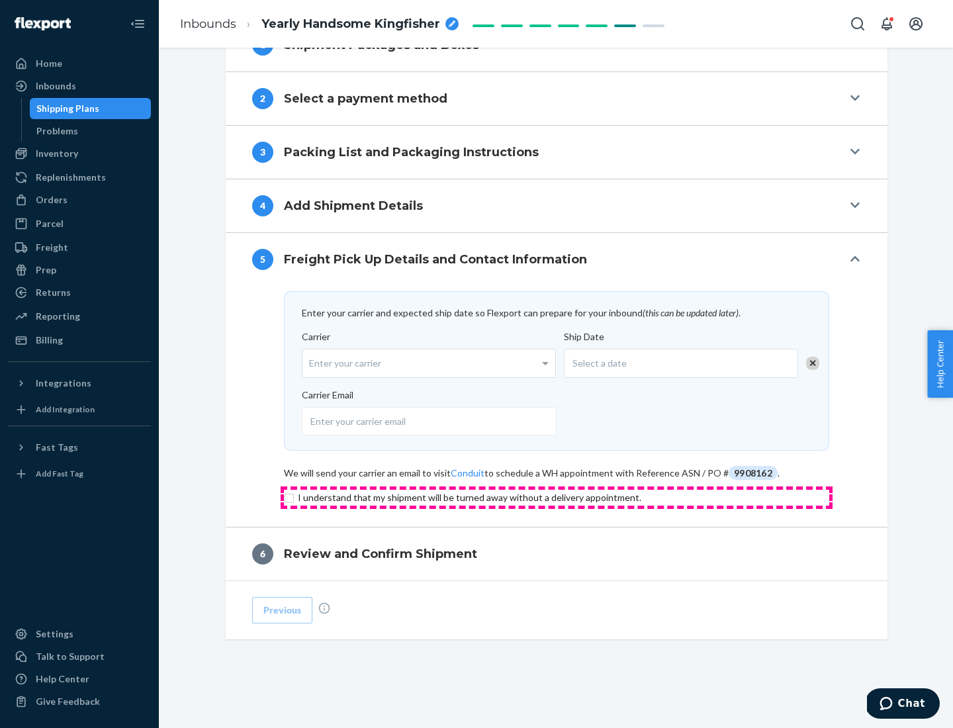
click at [557, 497] on input "checkbox" at bounding box center [557, 498] width 546 height 16
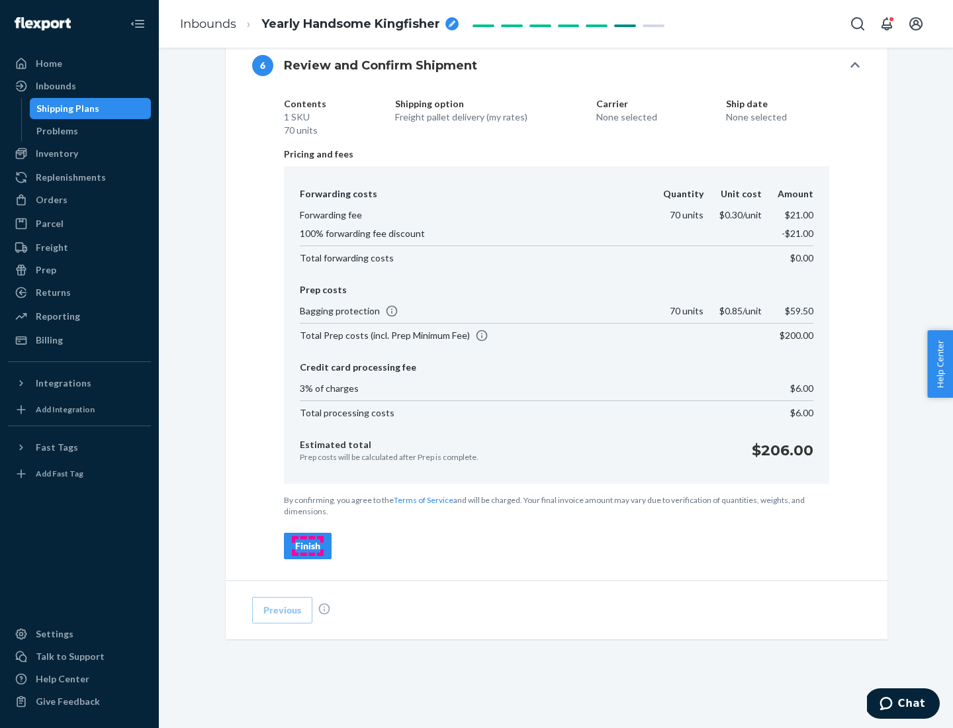
click at [308, 546] on div "Finish" at bounding box center [307, 546] width 25 height 13
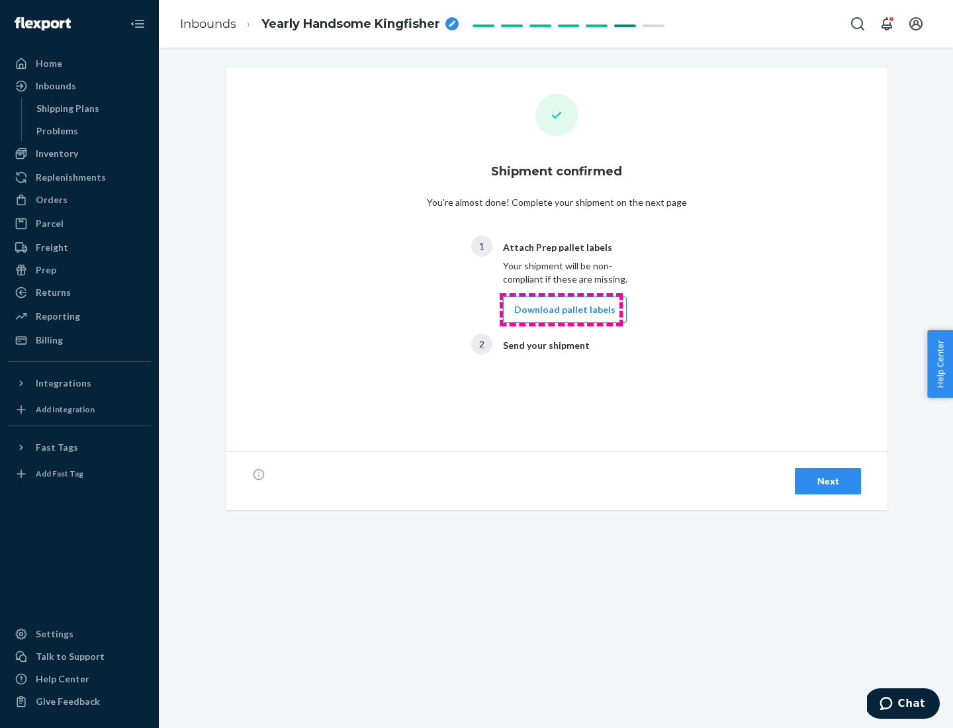
click at [561, 310] on button "Download pallet labels" at bounding box center [565, 310] width 124 height 26
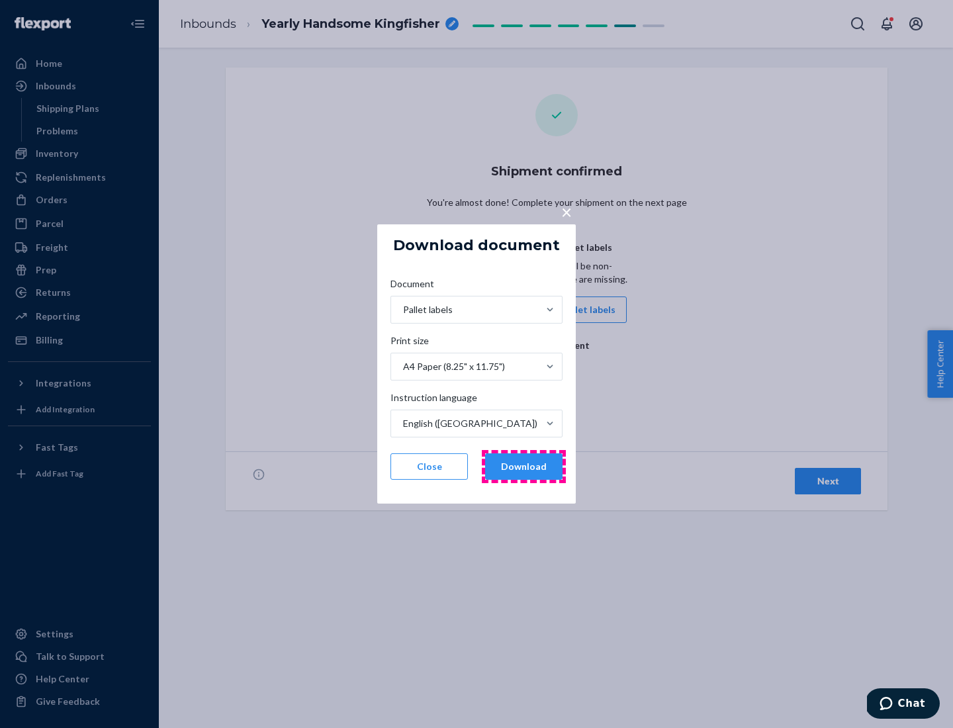
click at [524, 467] on button "Download" at bounding box center [523, 467] width 77 height 26
click at [566, 211] on span "×" at bounding box center [566, 212] width 11 height 23
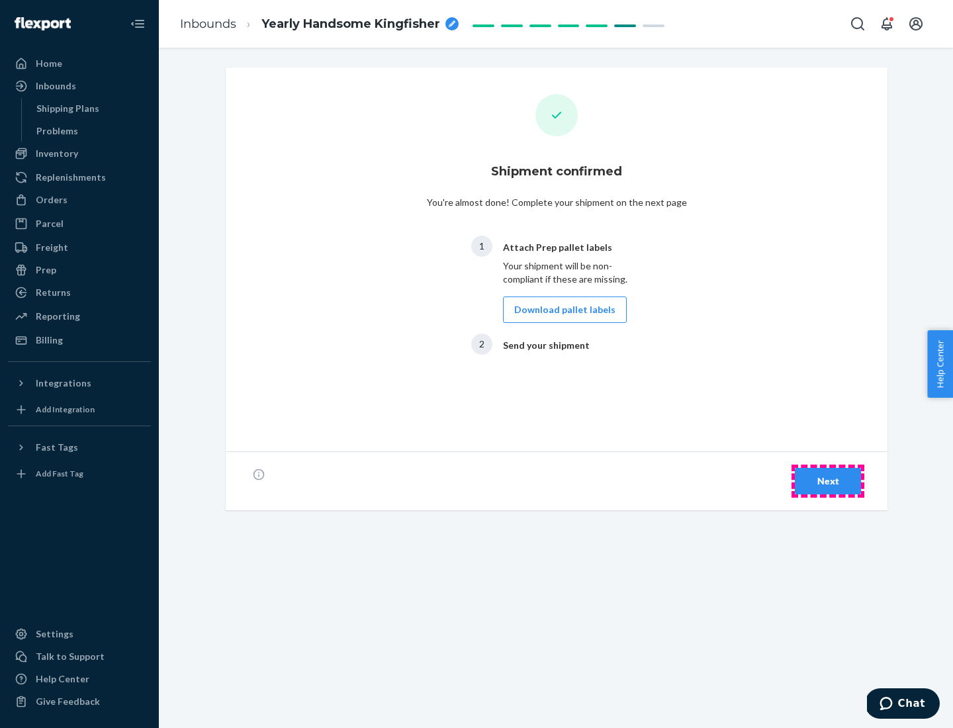
click at [828, 481] on div "Next" at bounding box center [828, 481] width 44 height 13
